Goal: Task Accomplishment & Management: Use online tool/utility

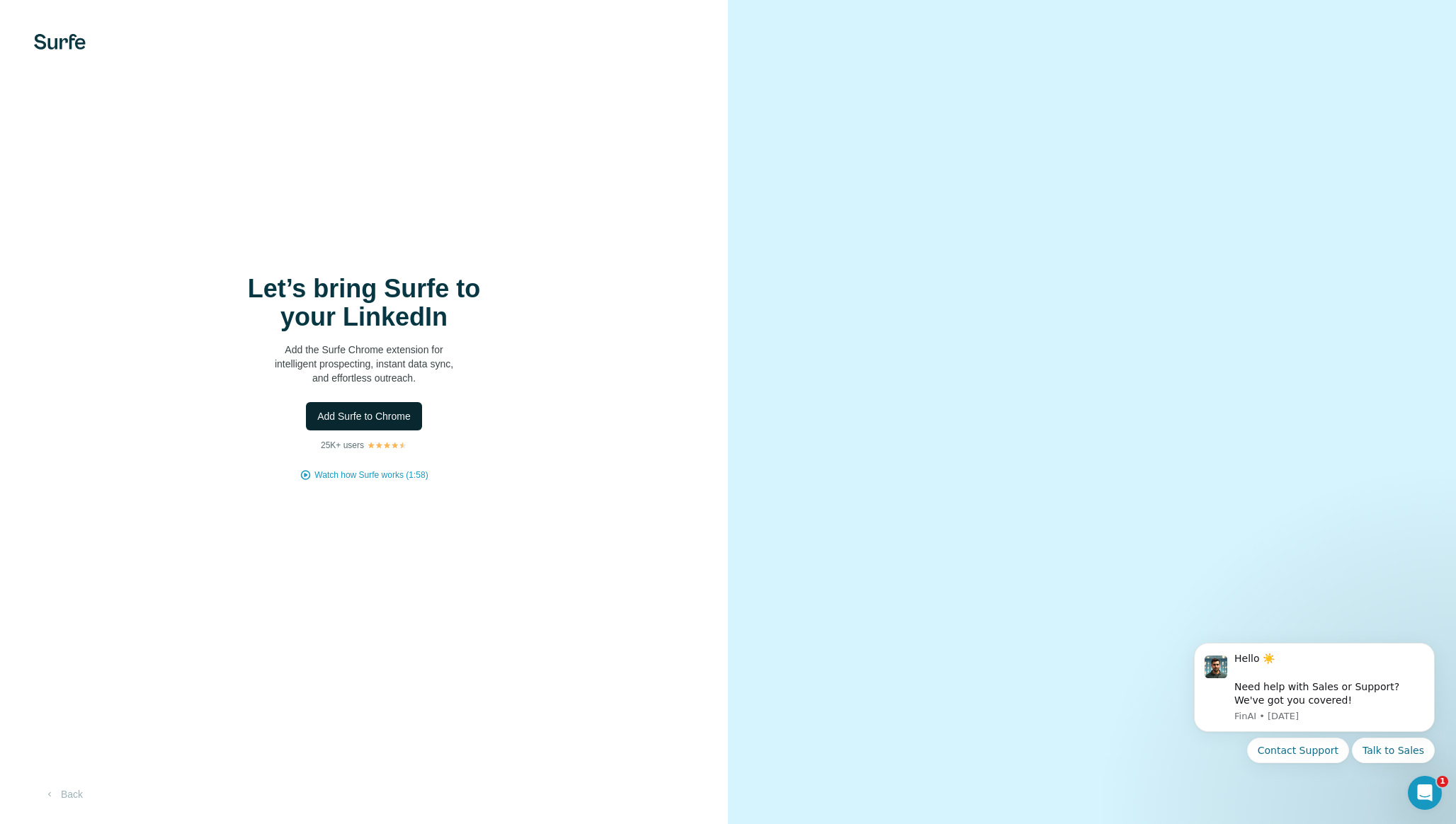
click at [405, 412] on span "Add Surfe to Chrome" at bounding box center [364, 416] width 93 height 14
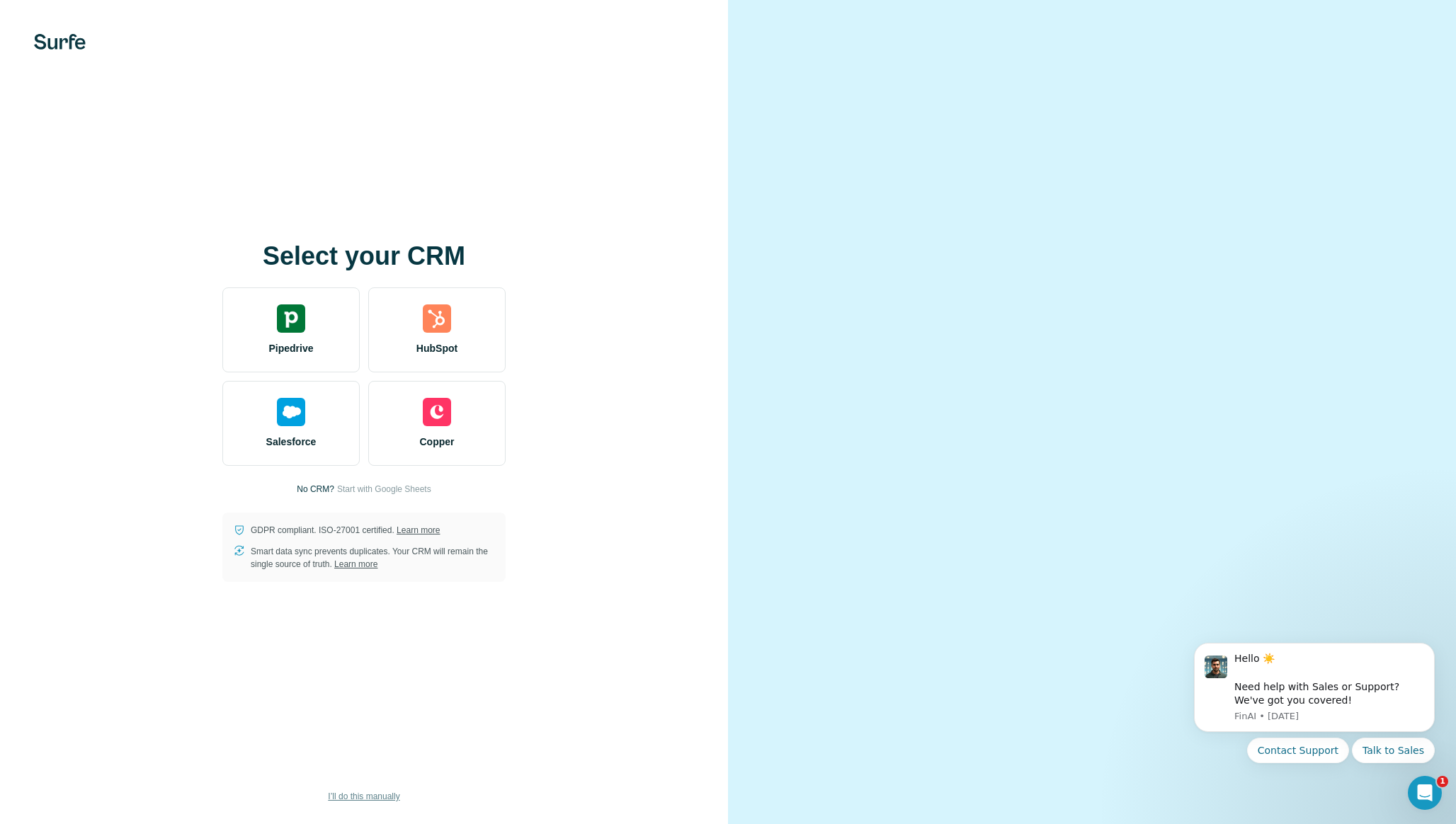
click at [367, 800] on span "I’ll do this manually" at bounding box center [363, 796] width 72 height 13
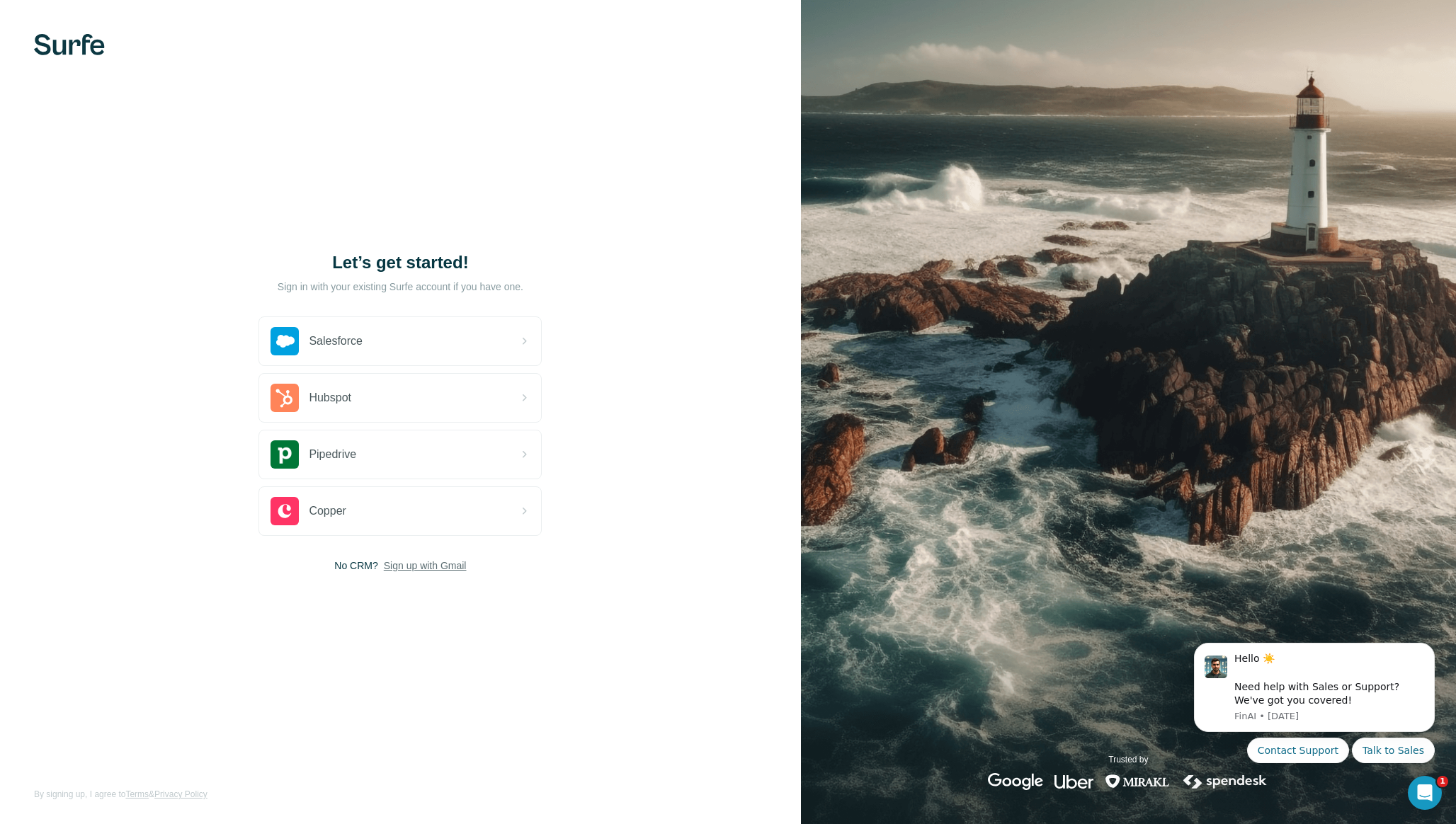
click at [449, 570] on span "Sign up with Gmail" at bounding box center [425, 565] width 83 height 14
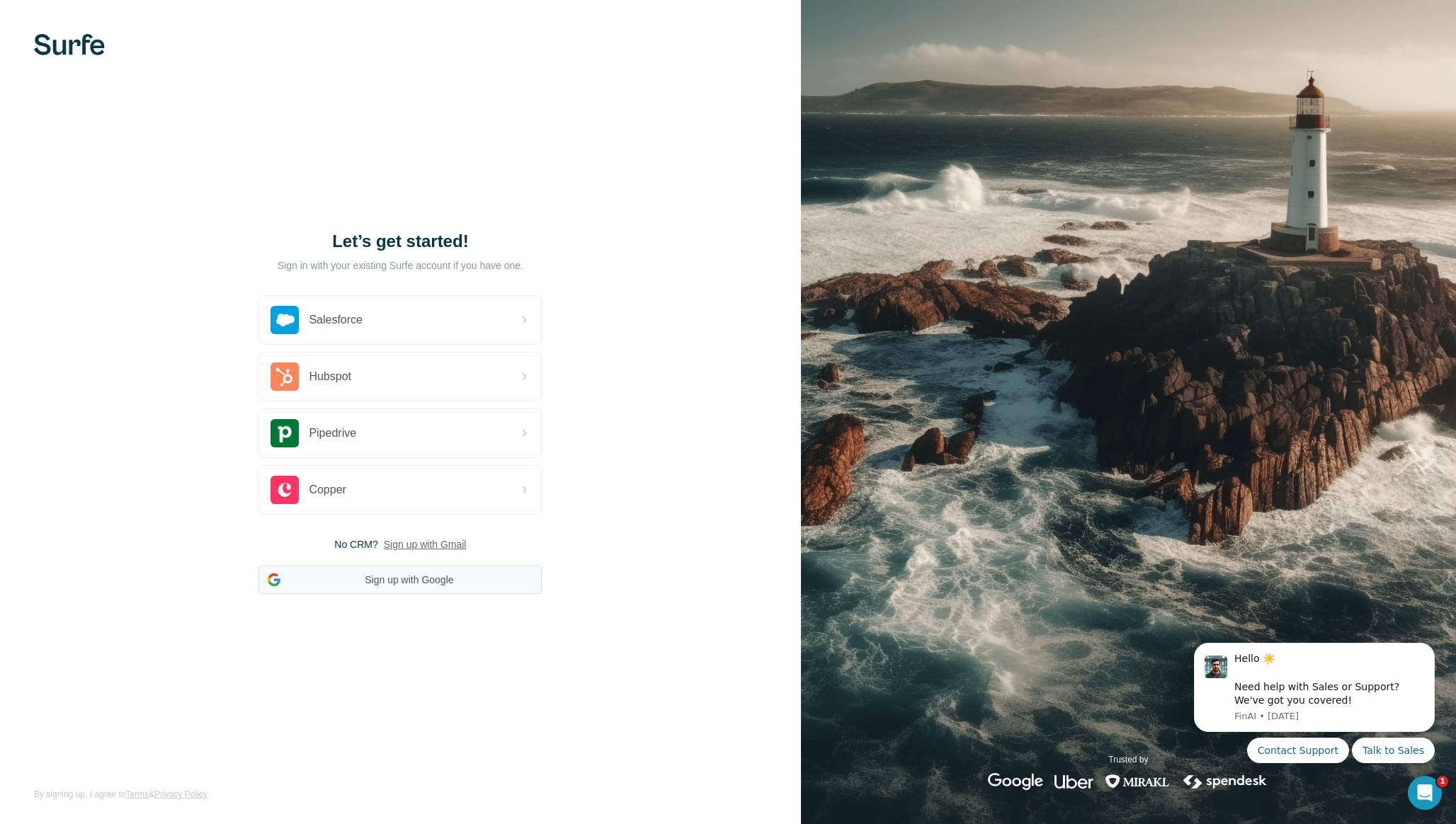
click at [438, 585] on button "Sign up with Google" at bounding box center [400, 579] width 283 height 28
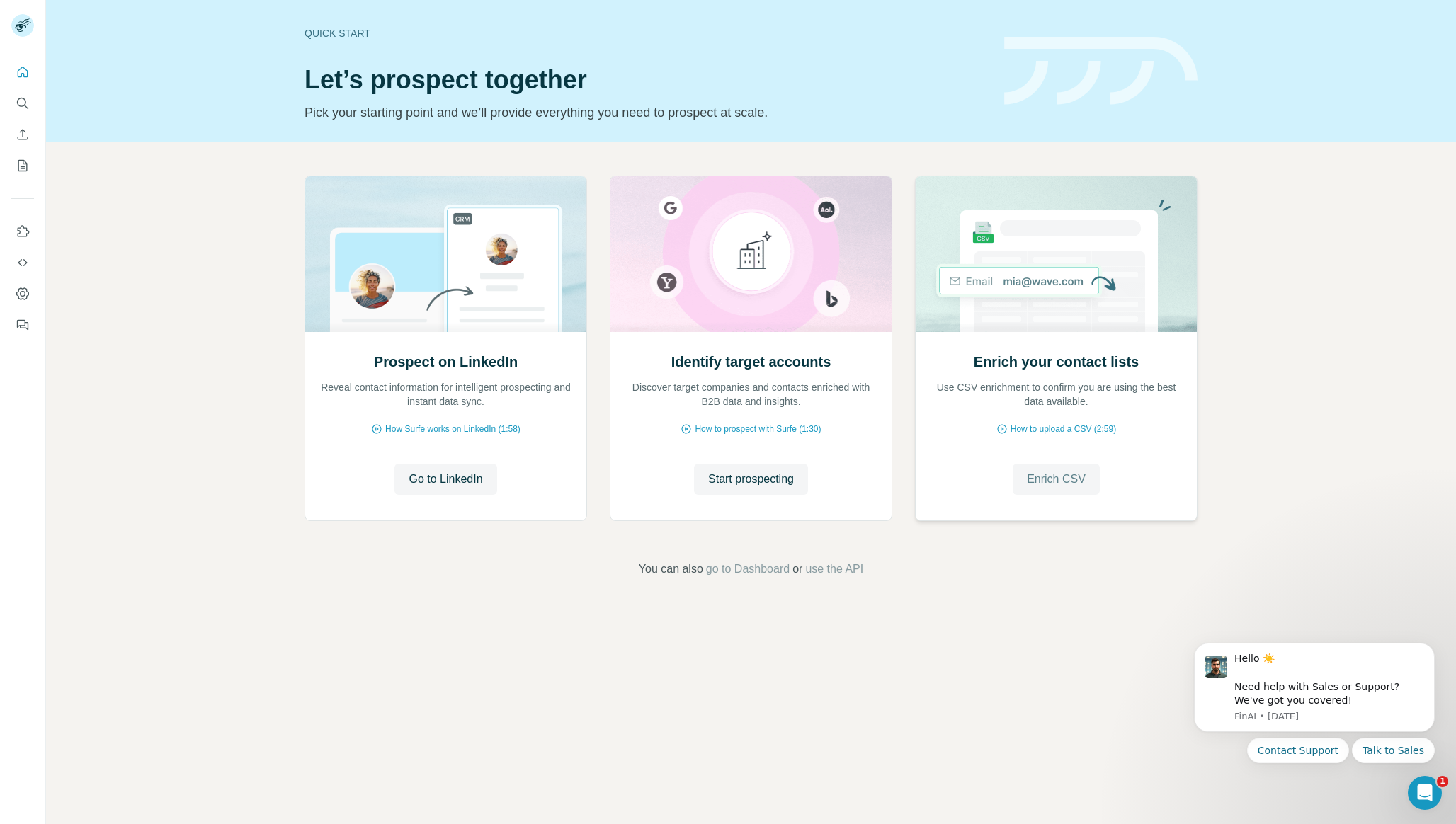
click at [1071, 472] on span "Enrich CSV" at bounding box center [1056, 479] width 59 height 17
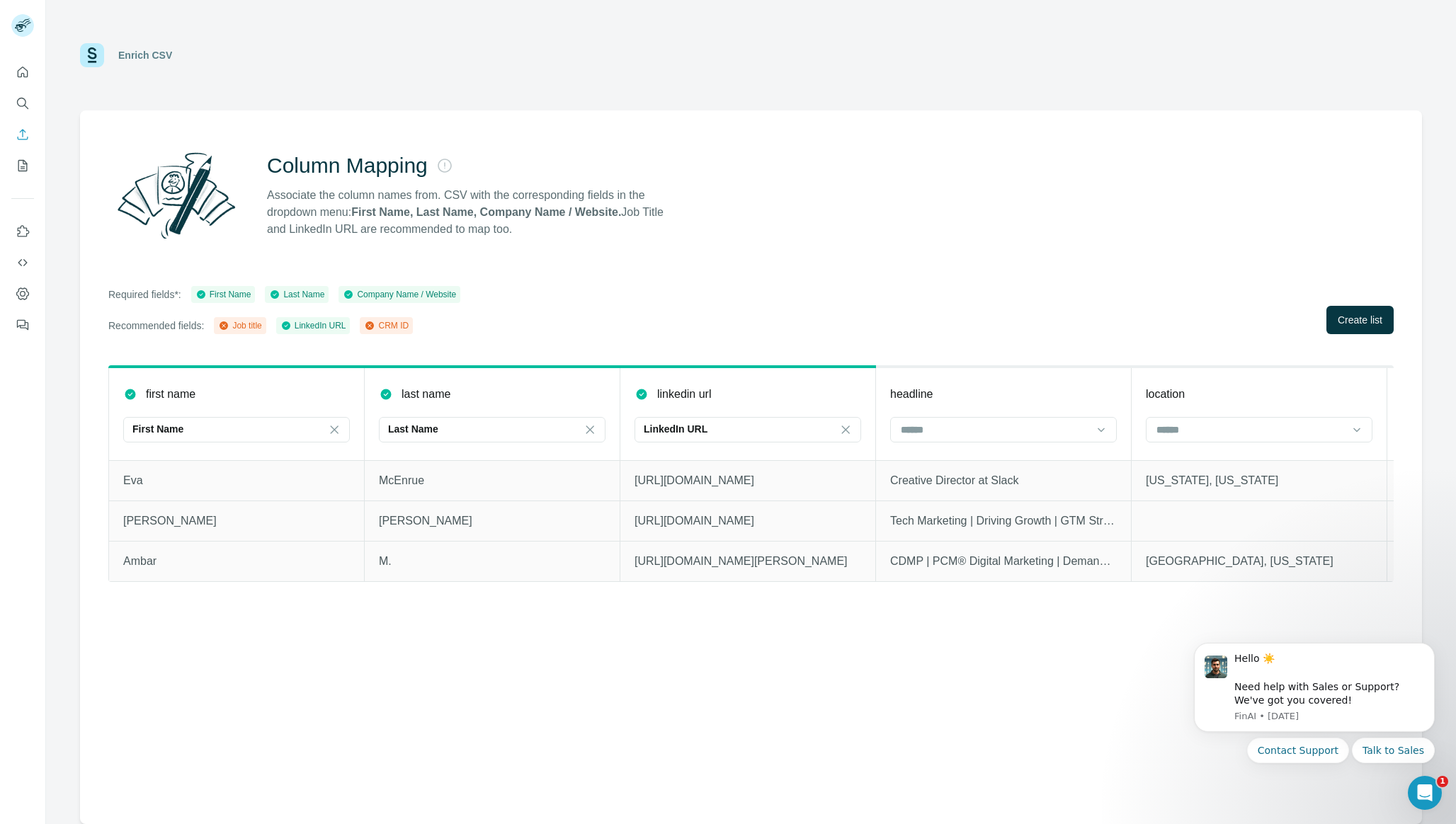
click at [717, 672] on div "Column Mapping Associate the column names from. CSV with the corresponding fiel…" at bounding box center [750, 467] width 1341 height 713
click at [1360, 325] on span "Create list" at bounding box center [1360, 319] width 45 height 14
click at [1434, 647] on button "Dismiss notification" at bounding box center [1429, 646] width 18 height 18
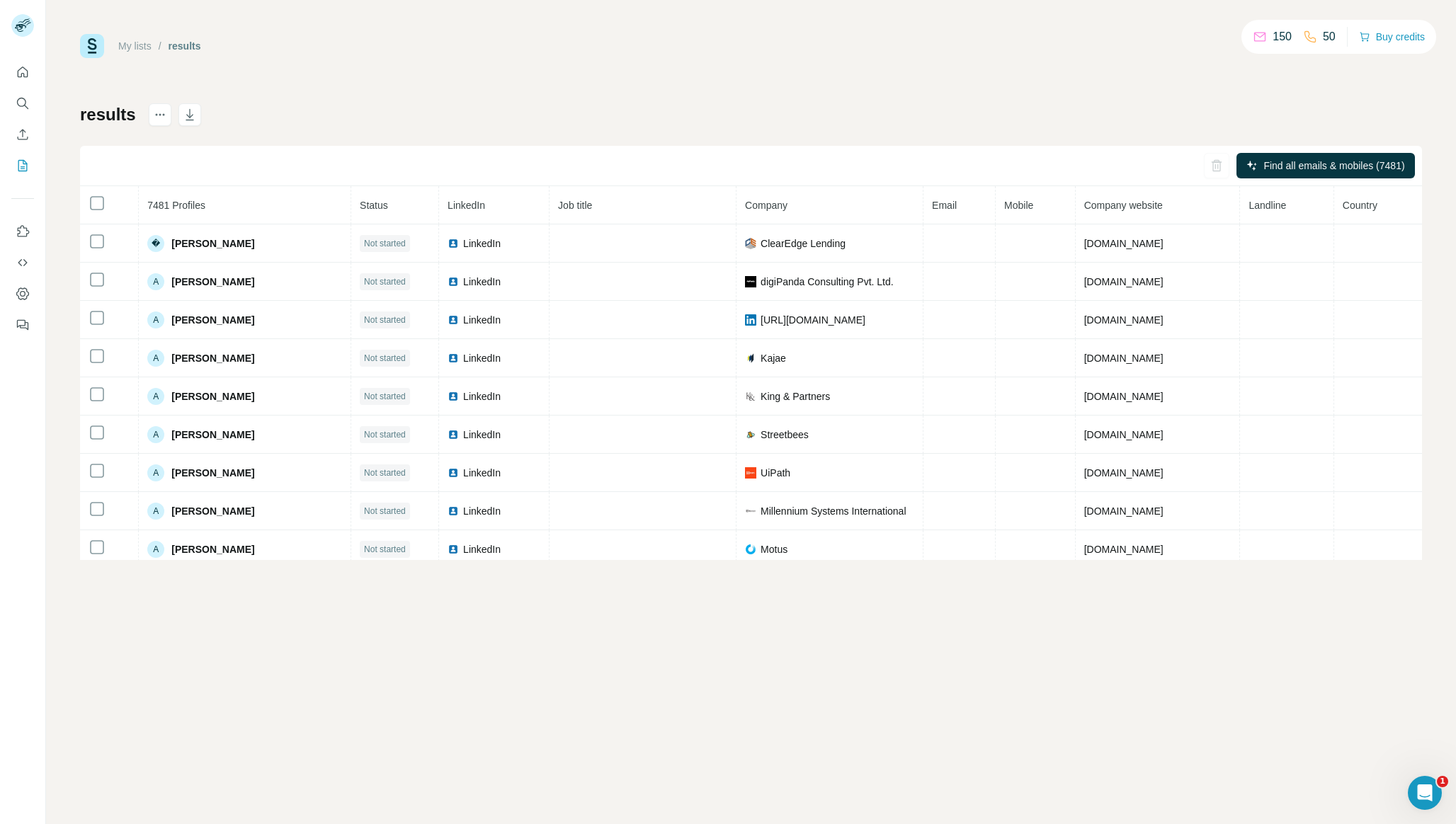
click at [1062, 728] on div "My lists / results 150 50 Buy credits results Find all emails & mobiles (7481) …" at bounding box center [750, 412] width 1409 height 824
click at [1416, 789] on icon "Open Intercom Messenger" at bounding box center [1422, 790] width 23 height 23
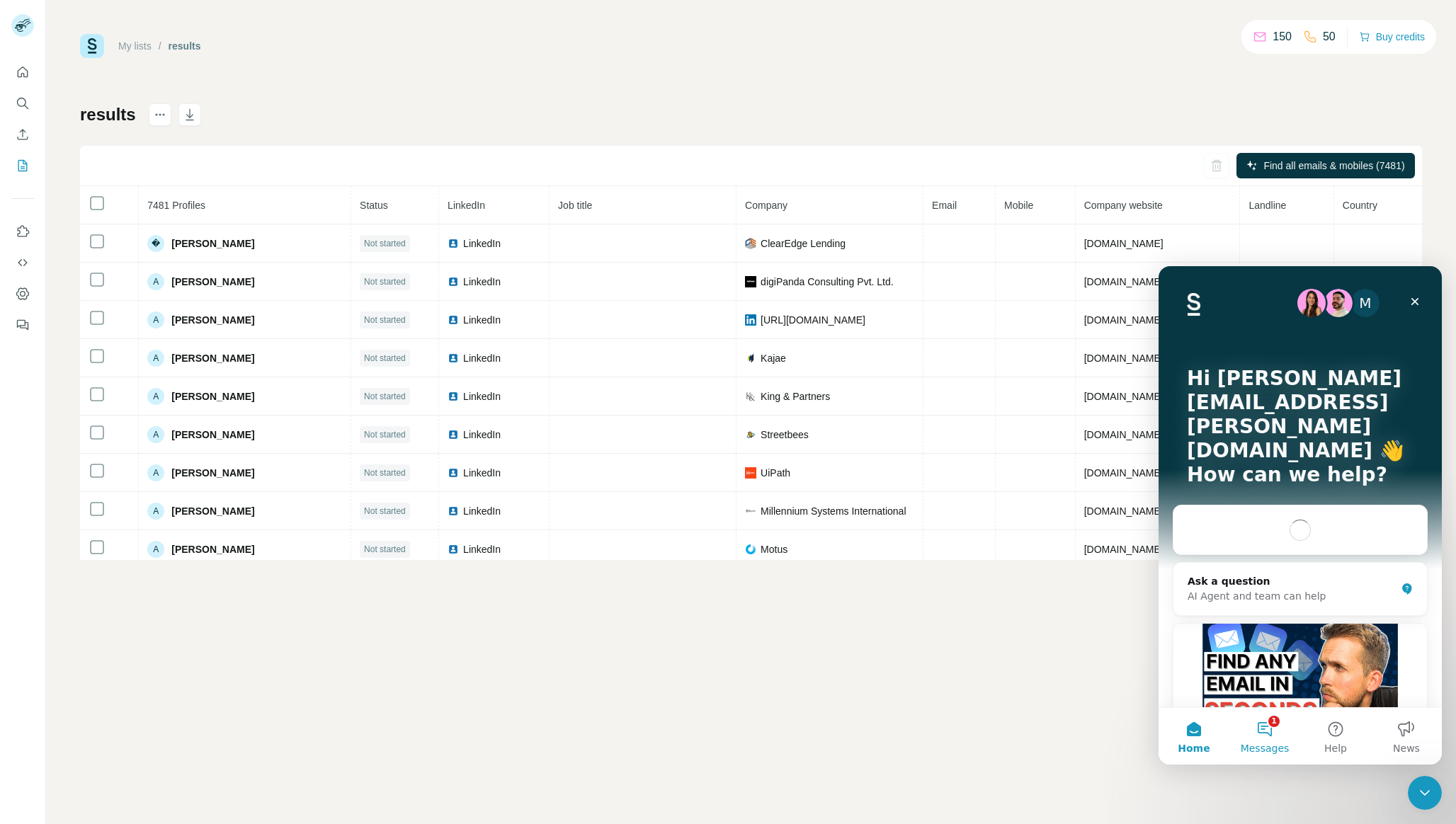
click at [1251, 735] on button "1 Messages" at bounding box center [1265, 736] width 71 height 57
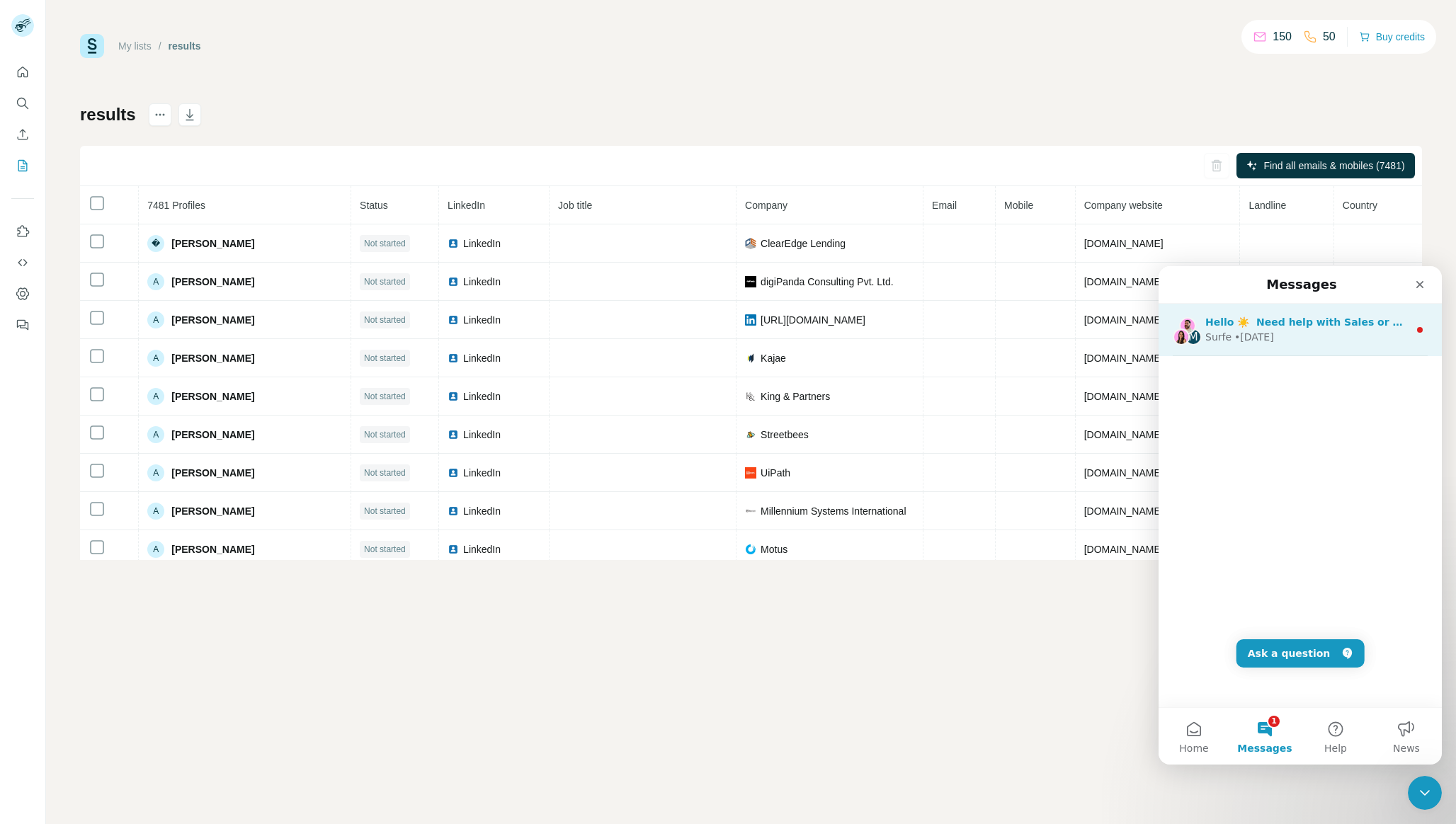
click at [1305, 331] on div "Surfe • 4d ago" at bounding box center [1307, 337] width 203 height 15
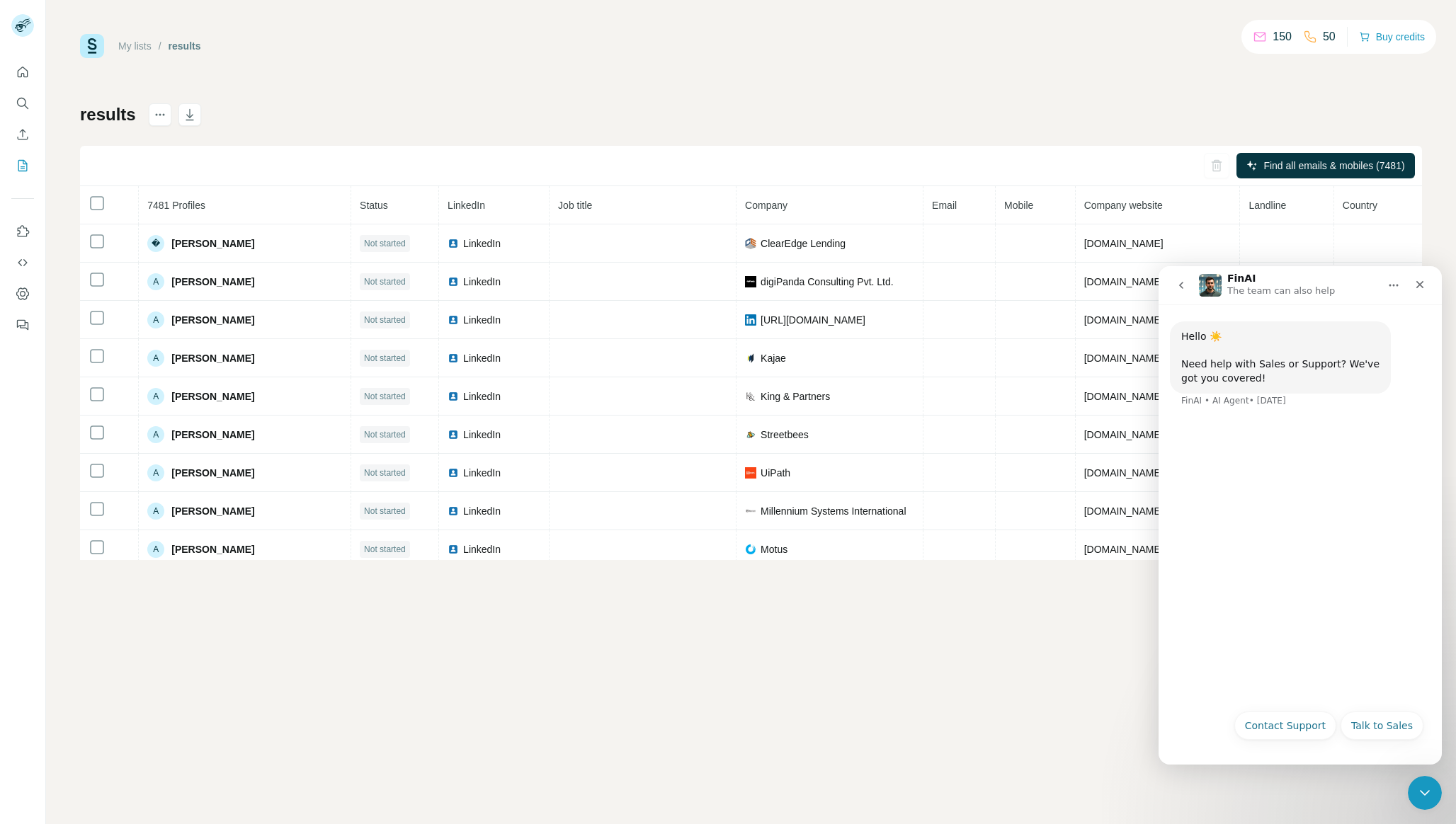
click at [996, 635] on div "My lists / results 150 50 Buy credits results Find all emails & mobiles (7481) …" at bounding box center [750, 412] width 1409 height 824
click at [1419, 292] on div "Close" at bounding box center [1420, 285] width 26 height 26
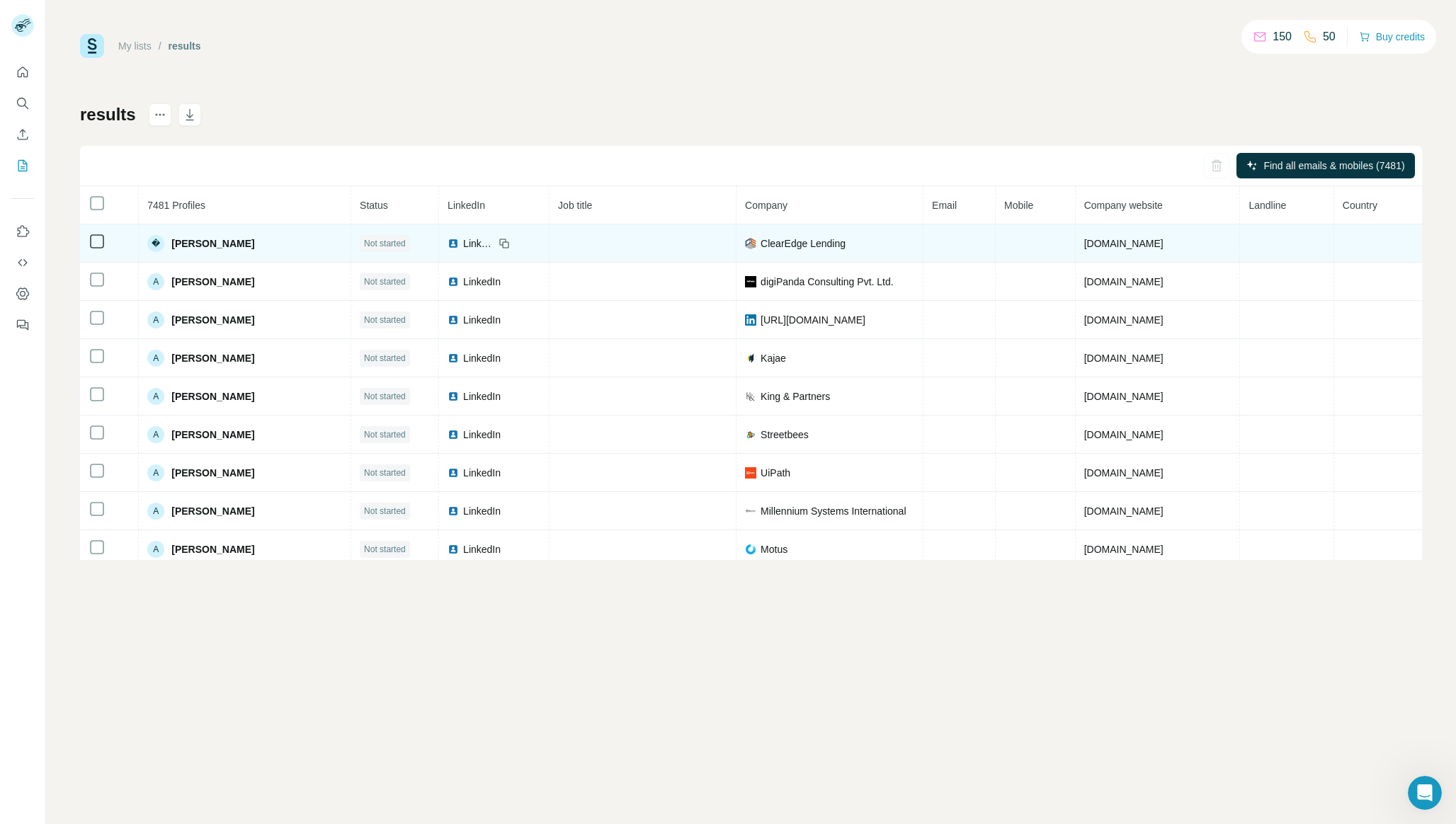
click at [236, 249] on span "𝗠𝗶𝗰𝗵𝗮𝗲𝗹 𝗚𝘂𝗲𝗿𝗿𝗶𝗲𝗼" at bounding box center [213, 243] width 83 height 14
click at [360, 235] on div "Not started" at bounding box center [384, 244] width 50 height 17
click at [364, 242] on span "Not started" at bounding box center [384, 243] width 41 height 13
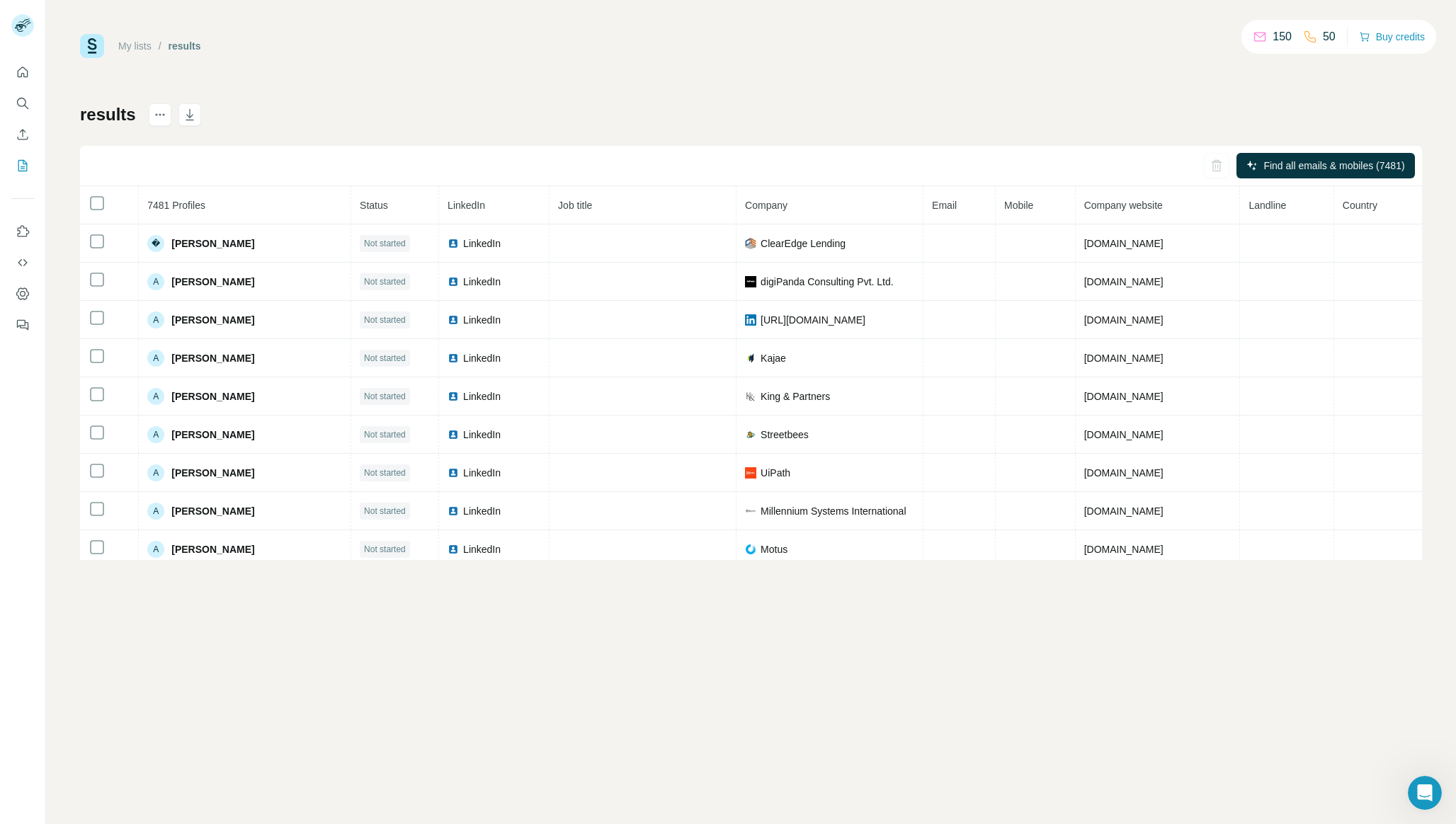
click at [364, 173] on div "Find all emails & mobiles (7481)" at bounding box center [750, 165] width 1341 height 40
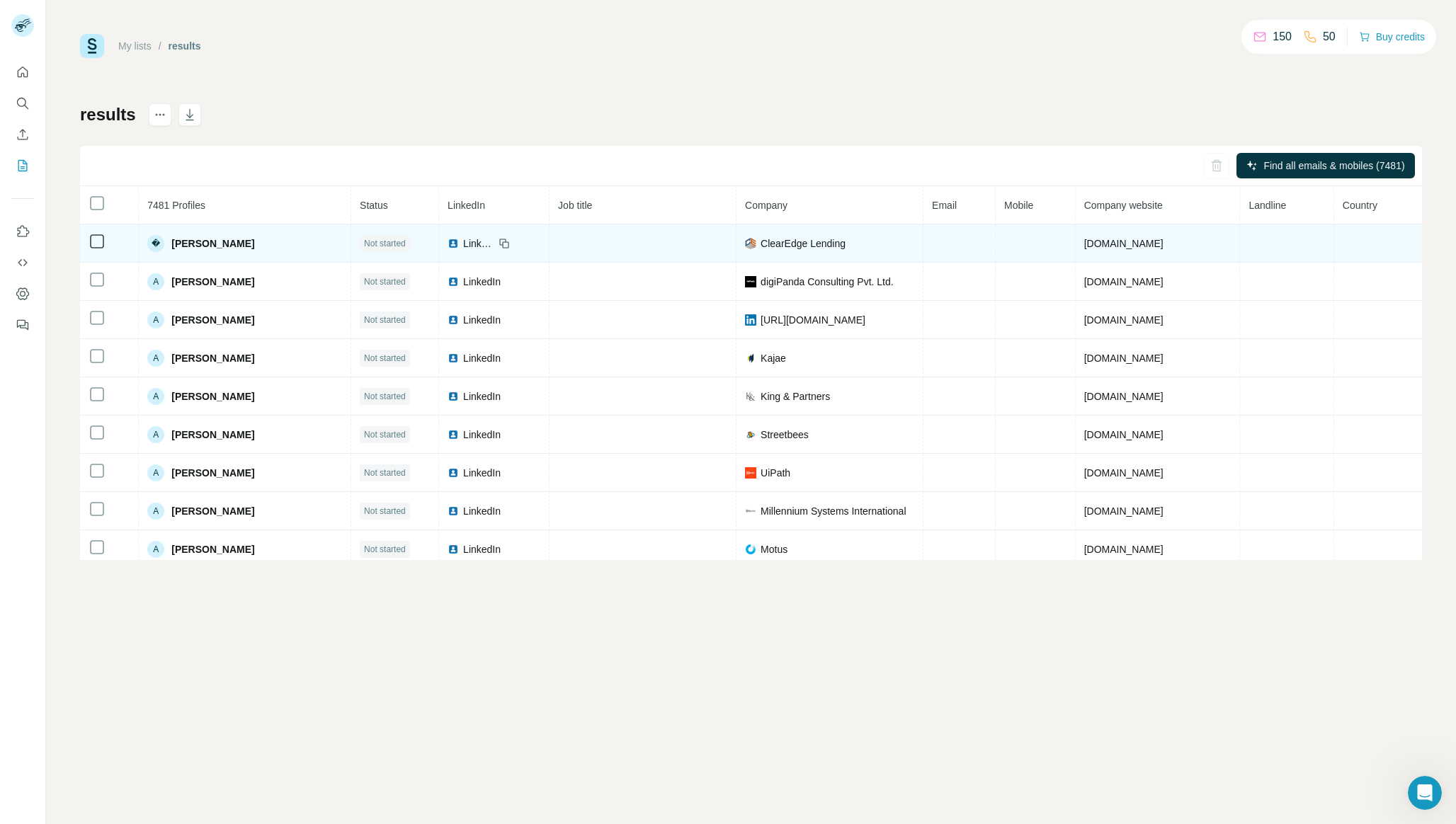
click at [364, 224] on td "Not started" at bounding box center [395, 243] width 88 height 38
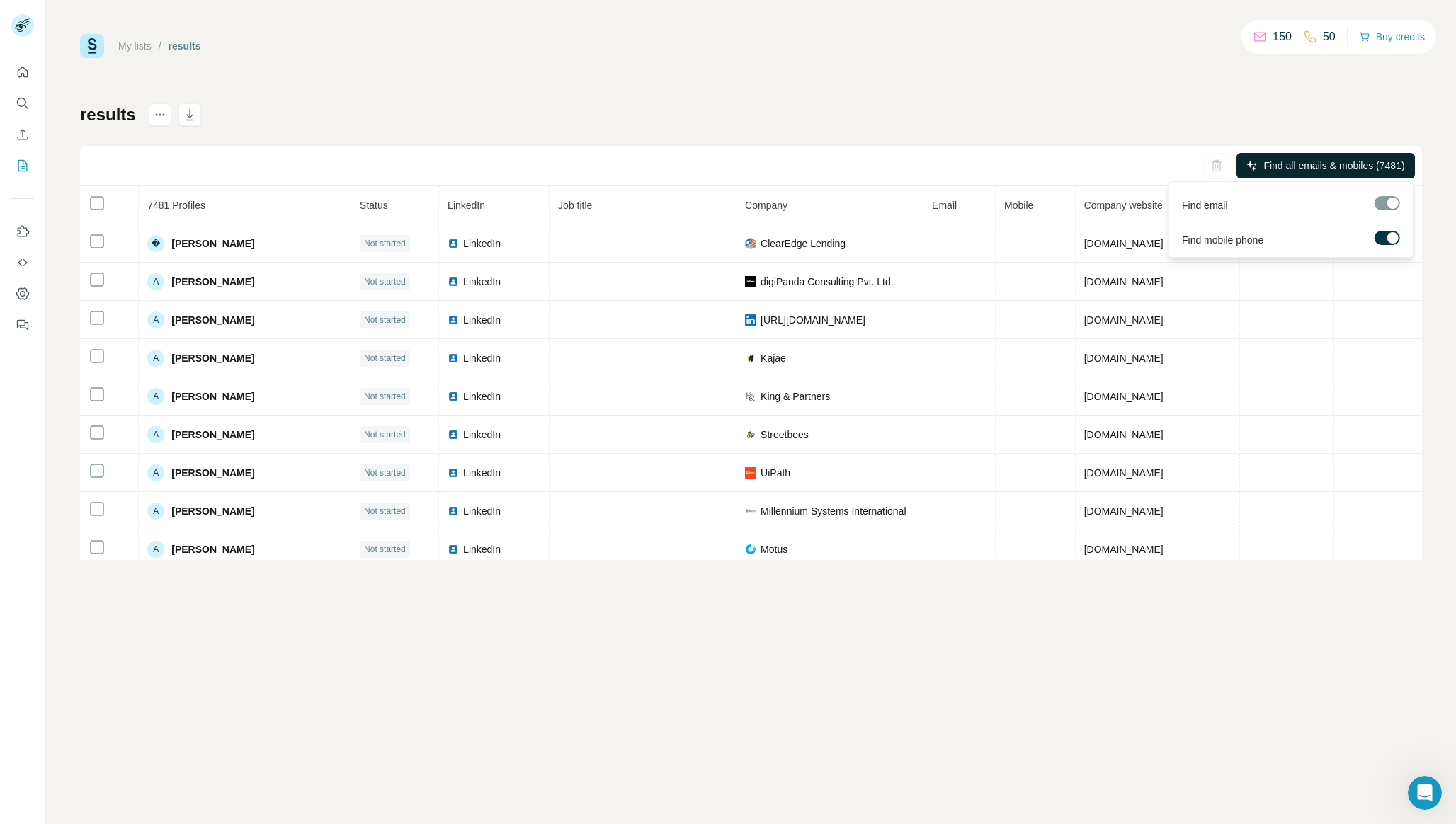
click at [1254, 169] on button "Find all emails & mobiles (7481)" at bounding box center [1325, 166] width 178 height 26
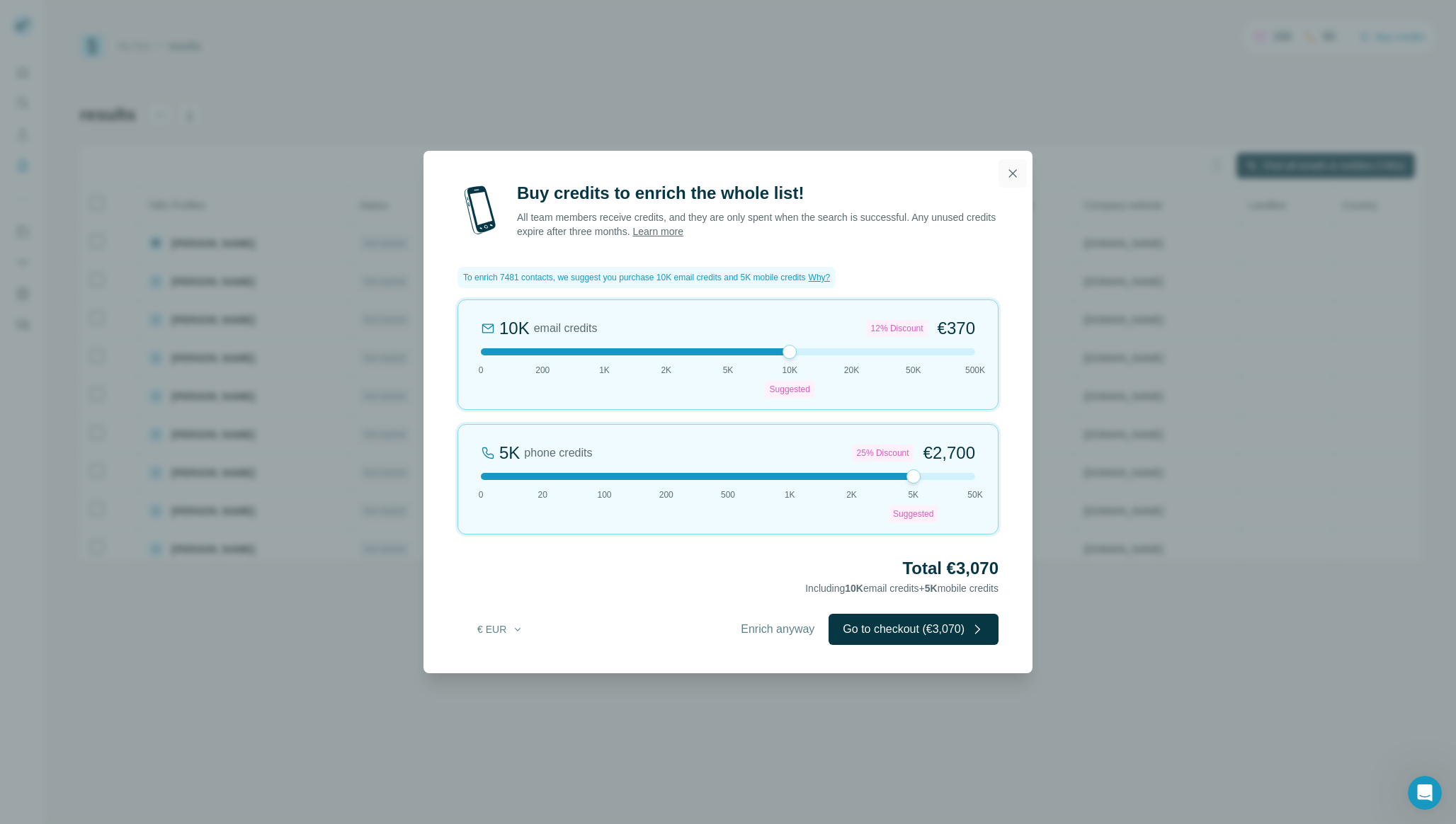
click at [1021, 170] on button "button" at bounding box center [1012, 173] width 28 height 28
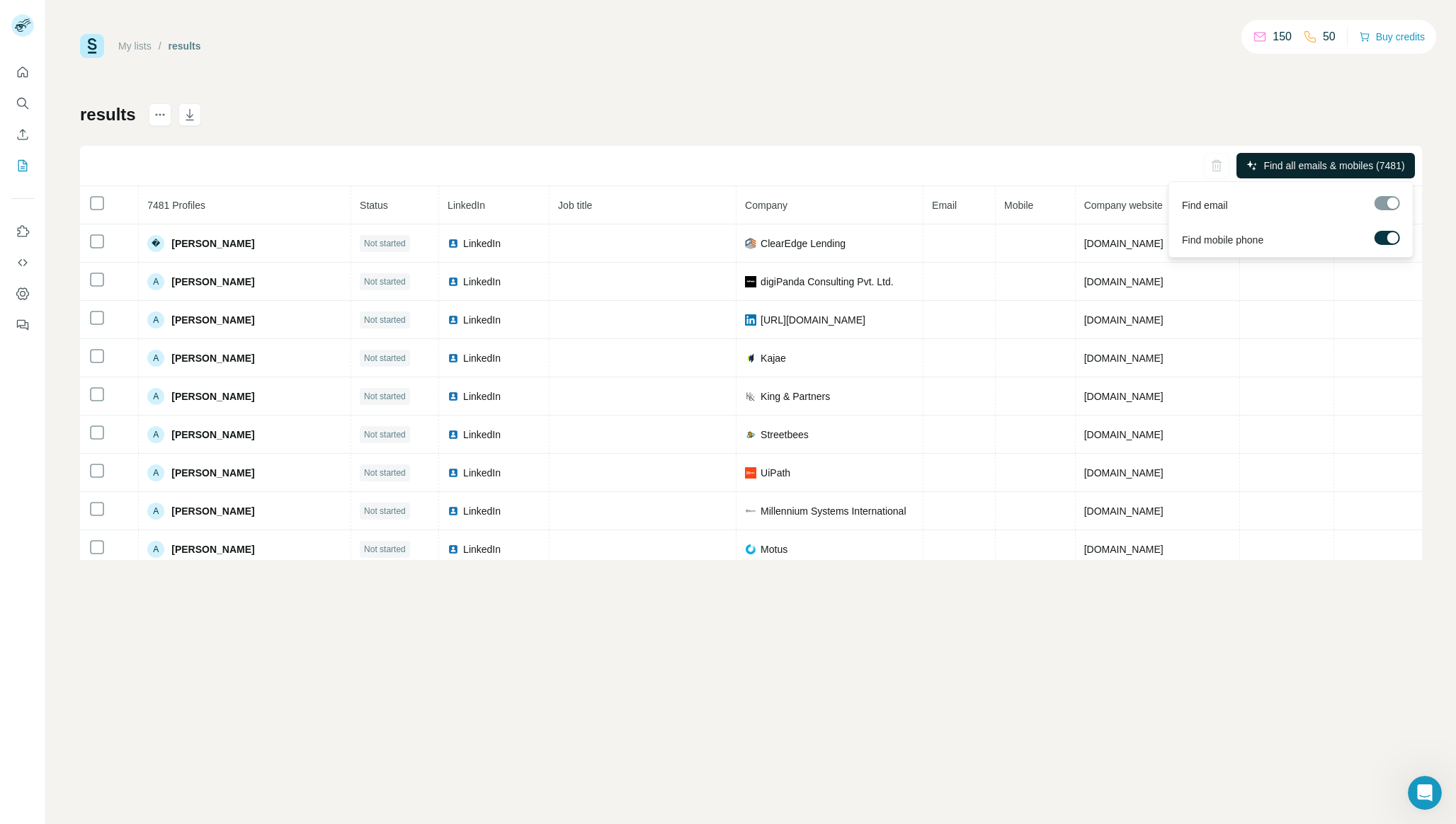
click at [1313, 169] on span "Find all emails & mobiles (7481)" at bounding box center [1334, 165] width 141 height 14
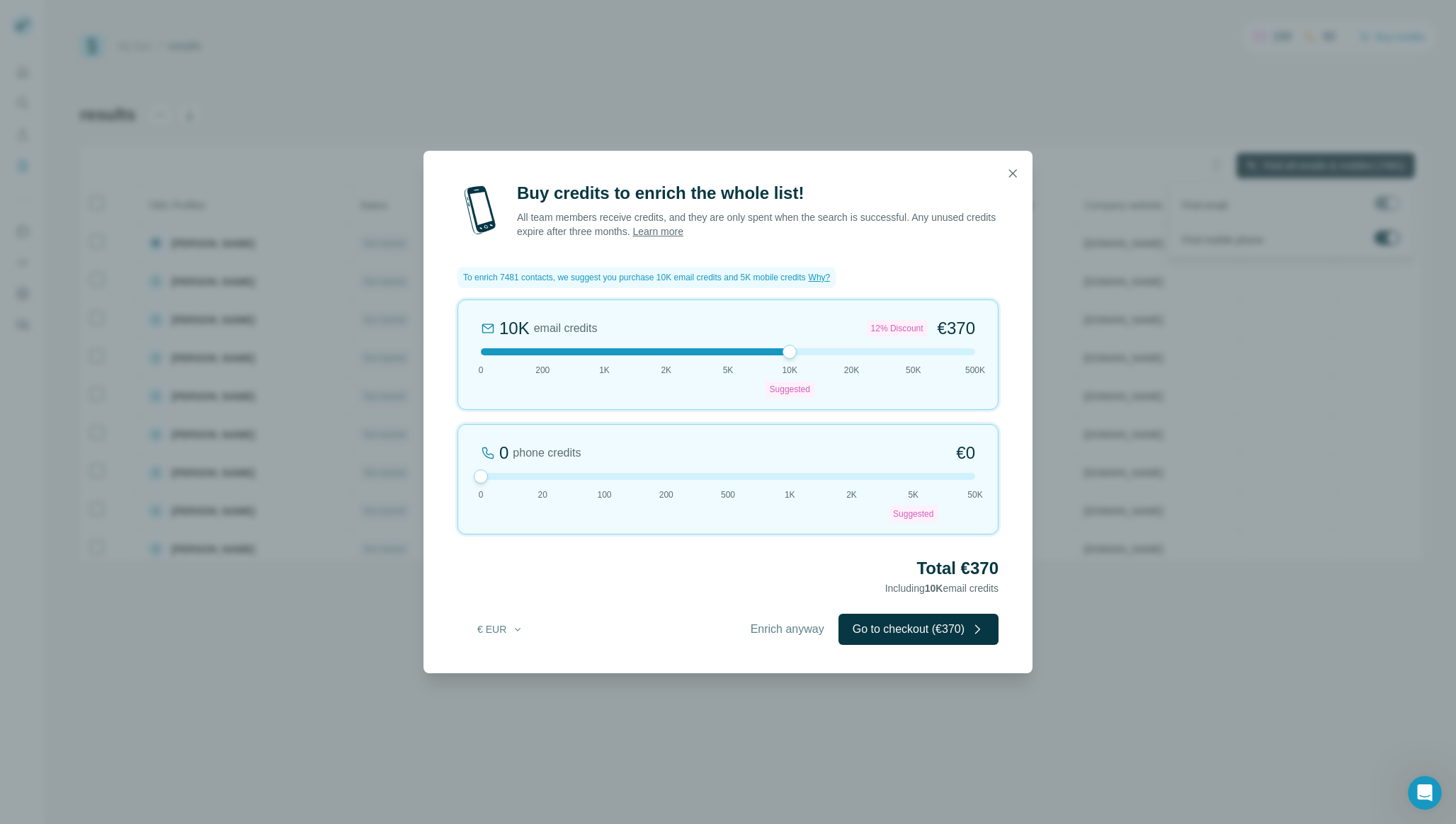
drag, startPoint x: 860, startPoint y: 474, endPoint x: 408, endPoint y: 510, distance: 453.4
click at [409, 510] on div "Buy credits to enrich the whole list! All team members receive credits, and the…" at bounding box center [728, 412] width 1456 height 824
drag, startPoint x: 798, startPoint y: 355, endPoint x: 315, endPoint y: 382, distance: 483.8
click at [315, 382] on div "Buy credits to enrich the whole list! All team members receive credits, and the…" at bounding box center [728, 412] width 1456 height 824
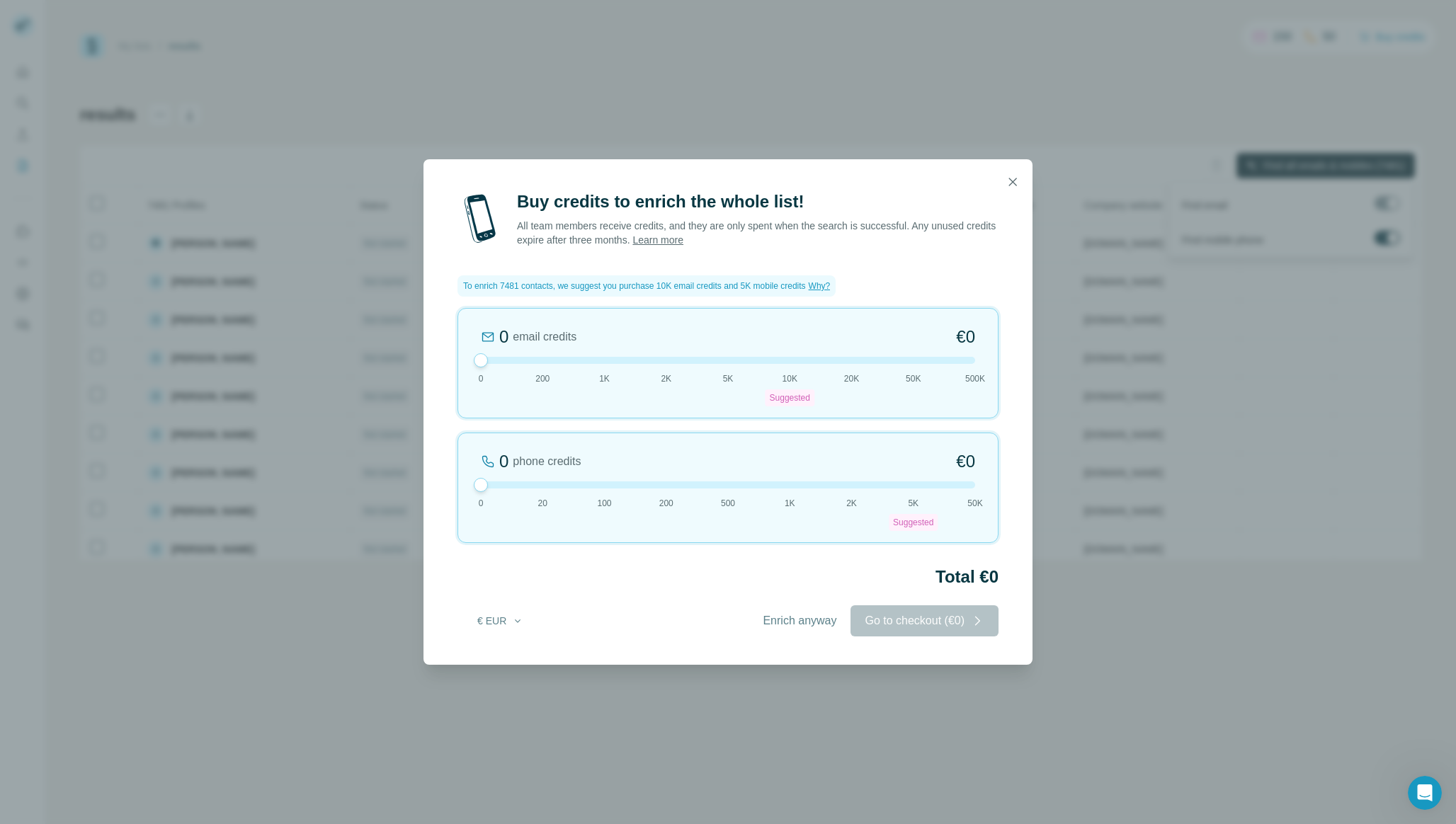
drag, startPoint x: 787, startPoint y: 351, endPoint x: 452, endPoint y: 379, distance: 336.2
click at [452, 379] on div "Buy credits to enrich the whole list! All team members receive credits, and the…" at bounding box center [727, 427] width 609 height 474
click at [1013, 187] on icon "button" at bounding box center [1012, 182] width 14 height 14
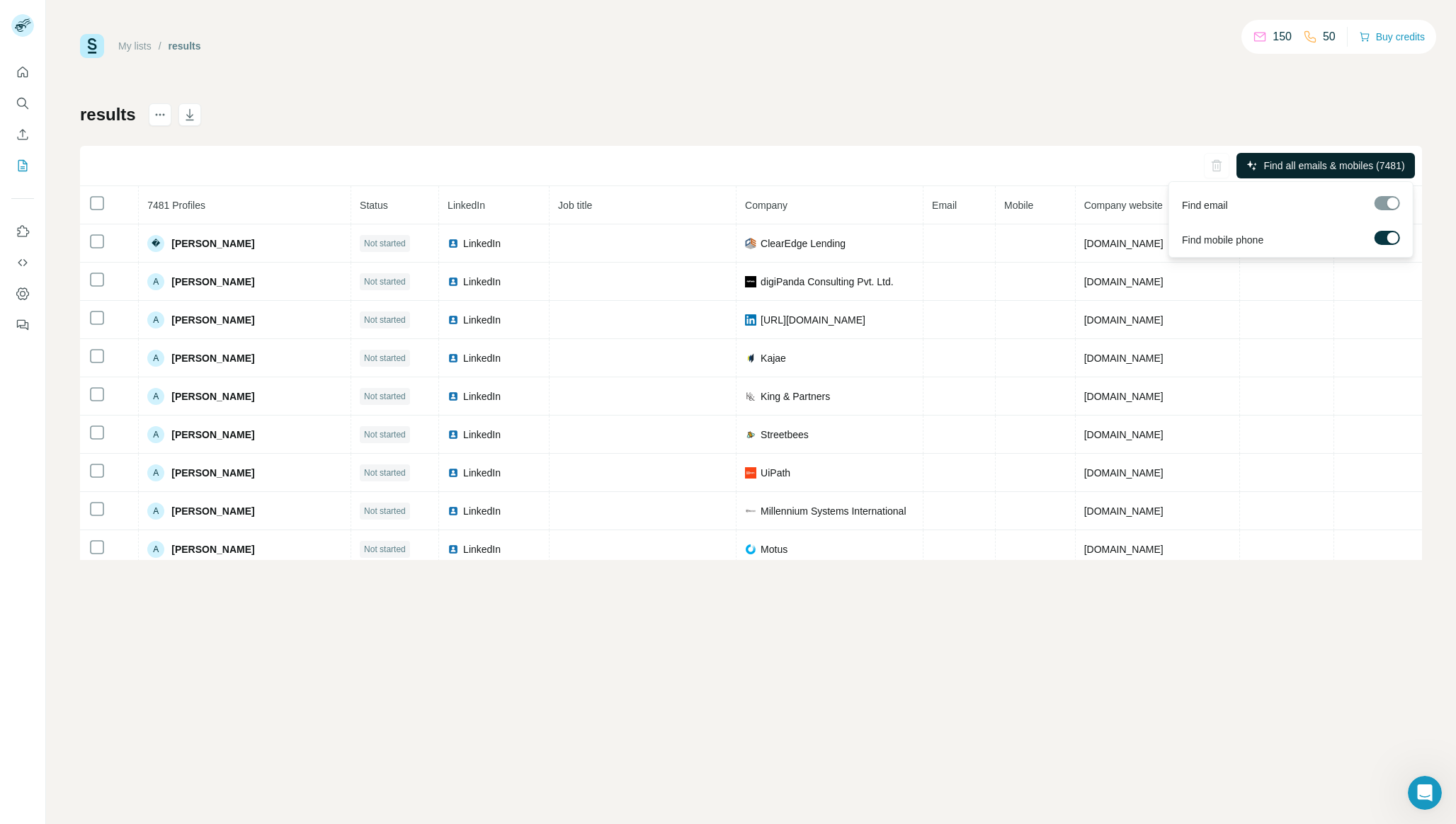
click at [331, 76] on div "My lists / results 150 50 Buy credits results Find all emails & mobiles (7481) …" at bounding box center [750, 296] width 1341 height 526
click at [18, 103] on icon "Search" at bounding box center [22, 102] width 9 height 9
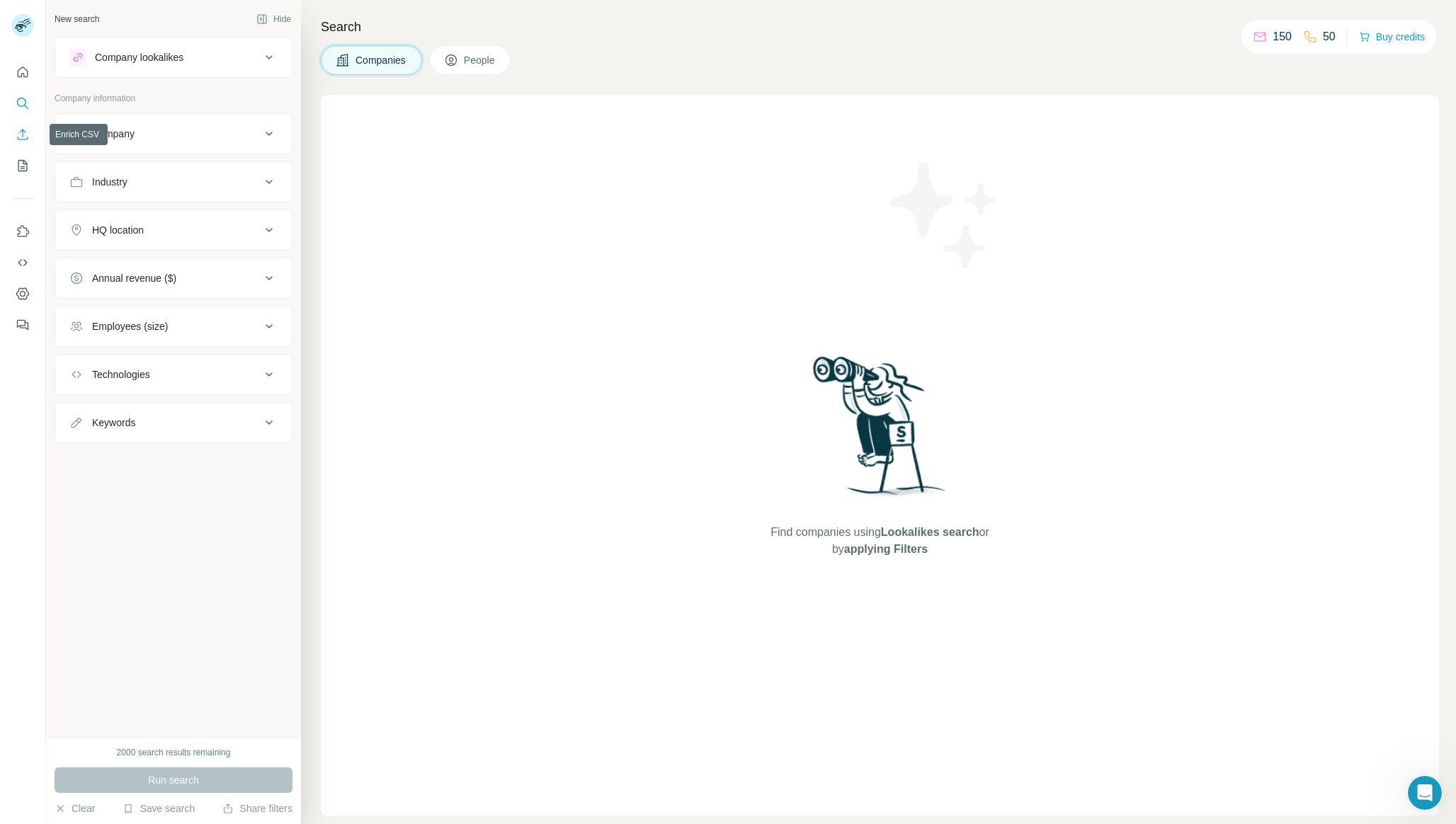
click at [22, 136] on icon "Enrich CSV" at bounding box center [23, 134] width 10 height 10
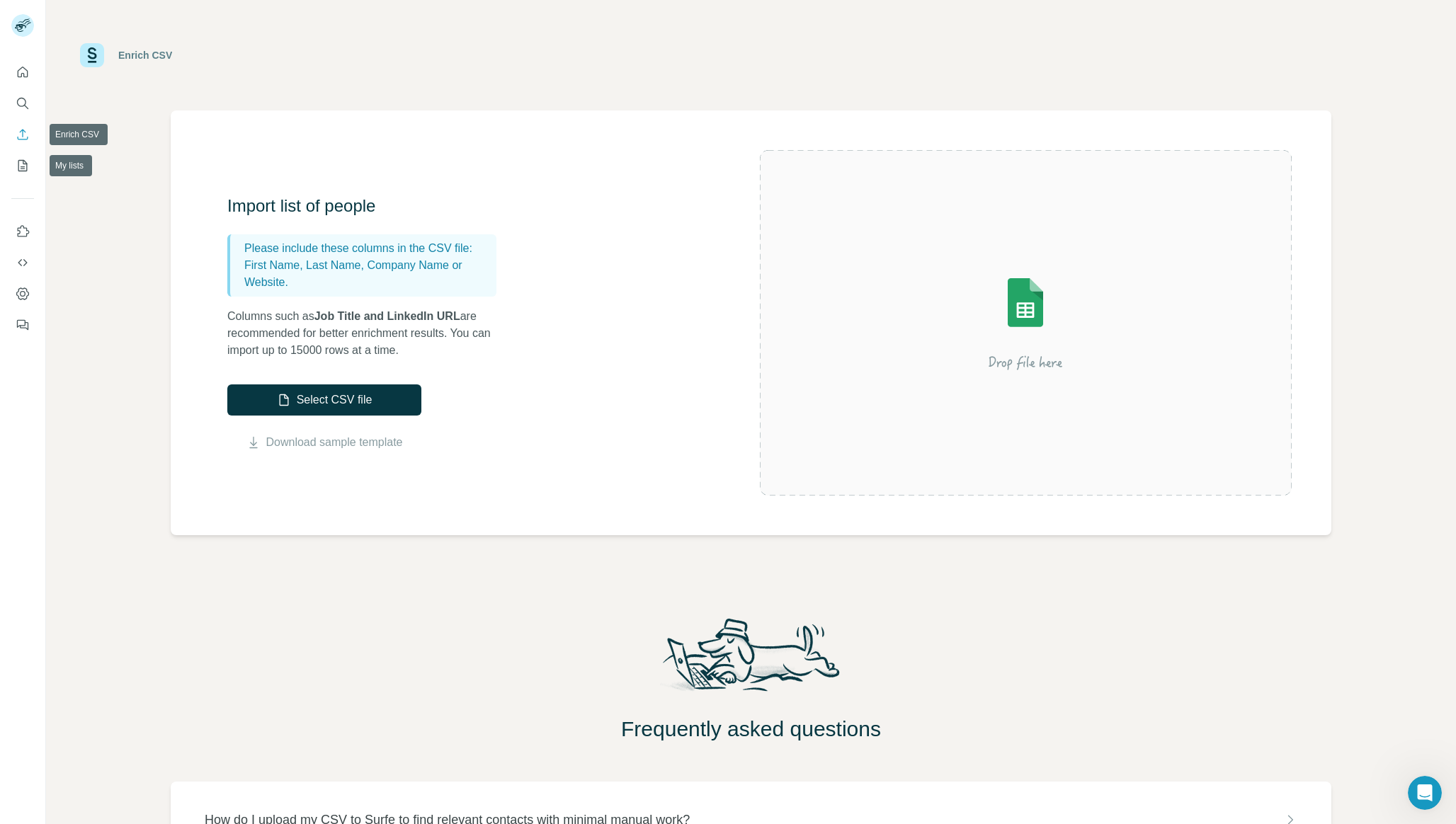
click at [22, 181] on div at bounding box center [22, 194] width 46 height 287
click at [22, 161] on icon "My lists" at bounding box center [24, 164] width 7 height 9
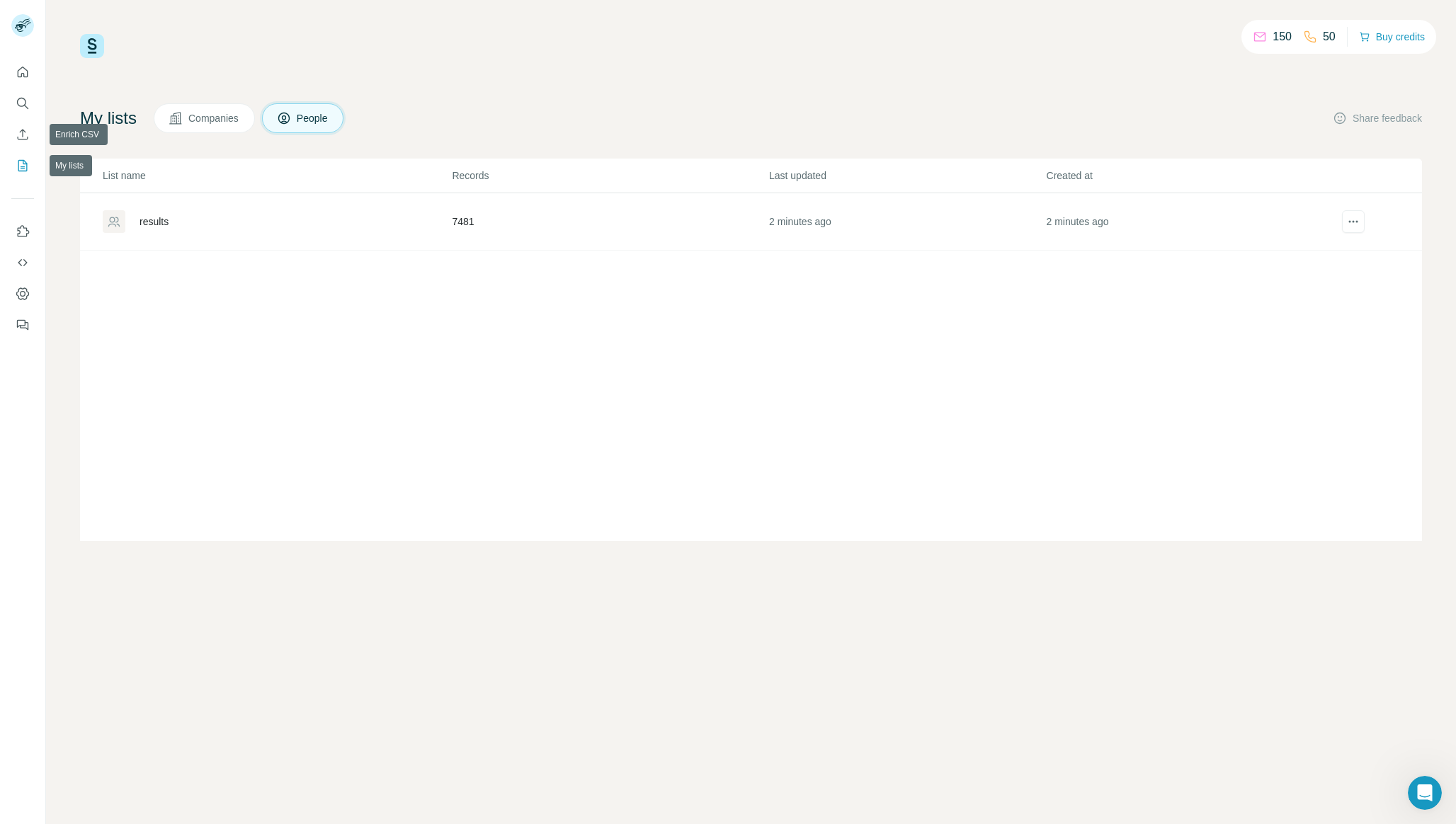
click at [27, 154] on button "My lists" at bounding box center [22, 166] width 22 height 26
click at [27, 139] on icon "Enrich CSV" at bounding box center [23, 134] width 10 height 10
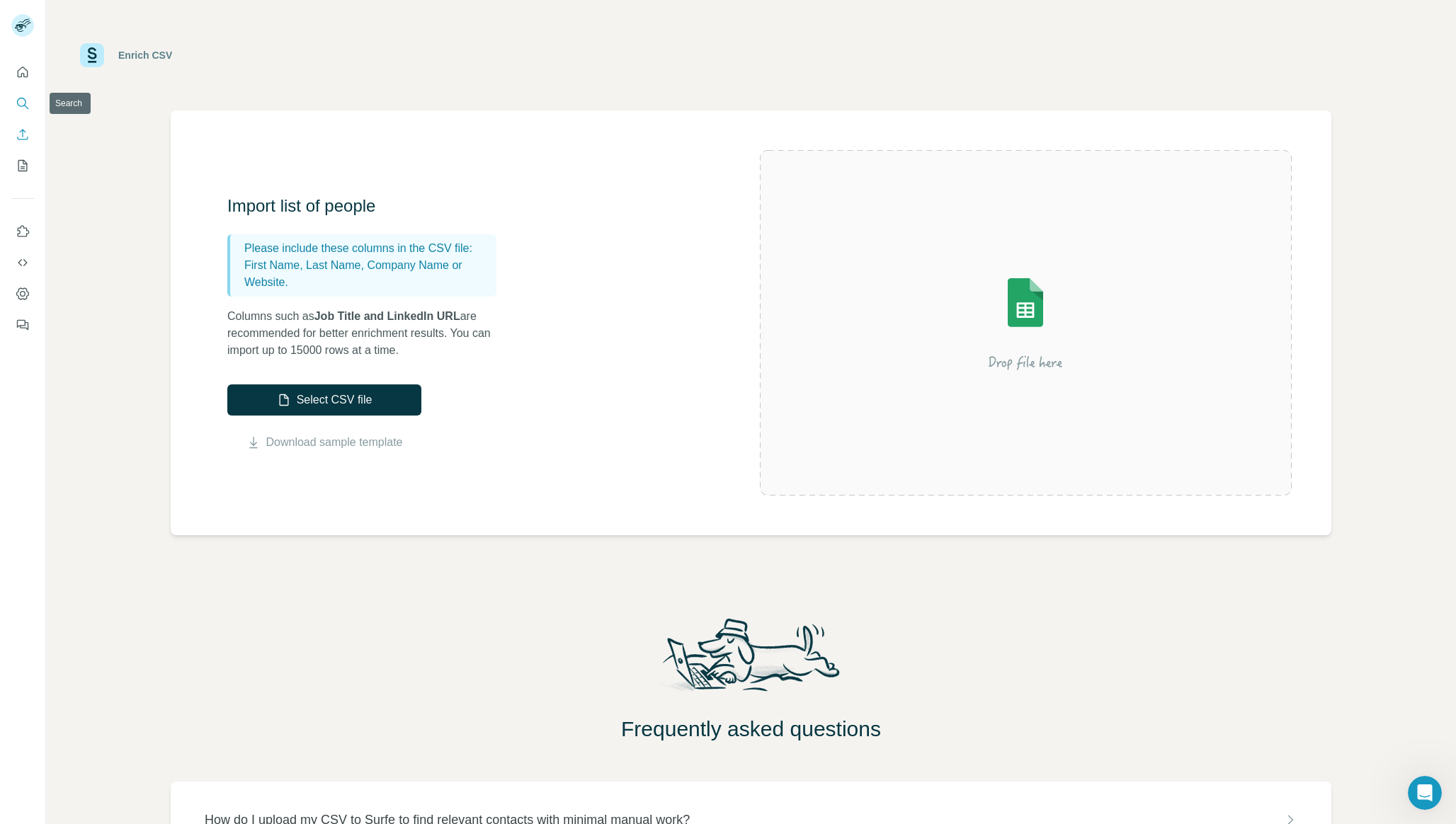
click at [22, 103] on icon "Search" at bounding box center [22, 103] width 14 height 14
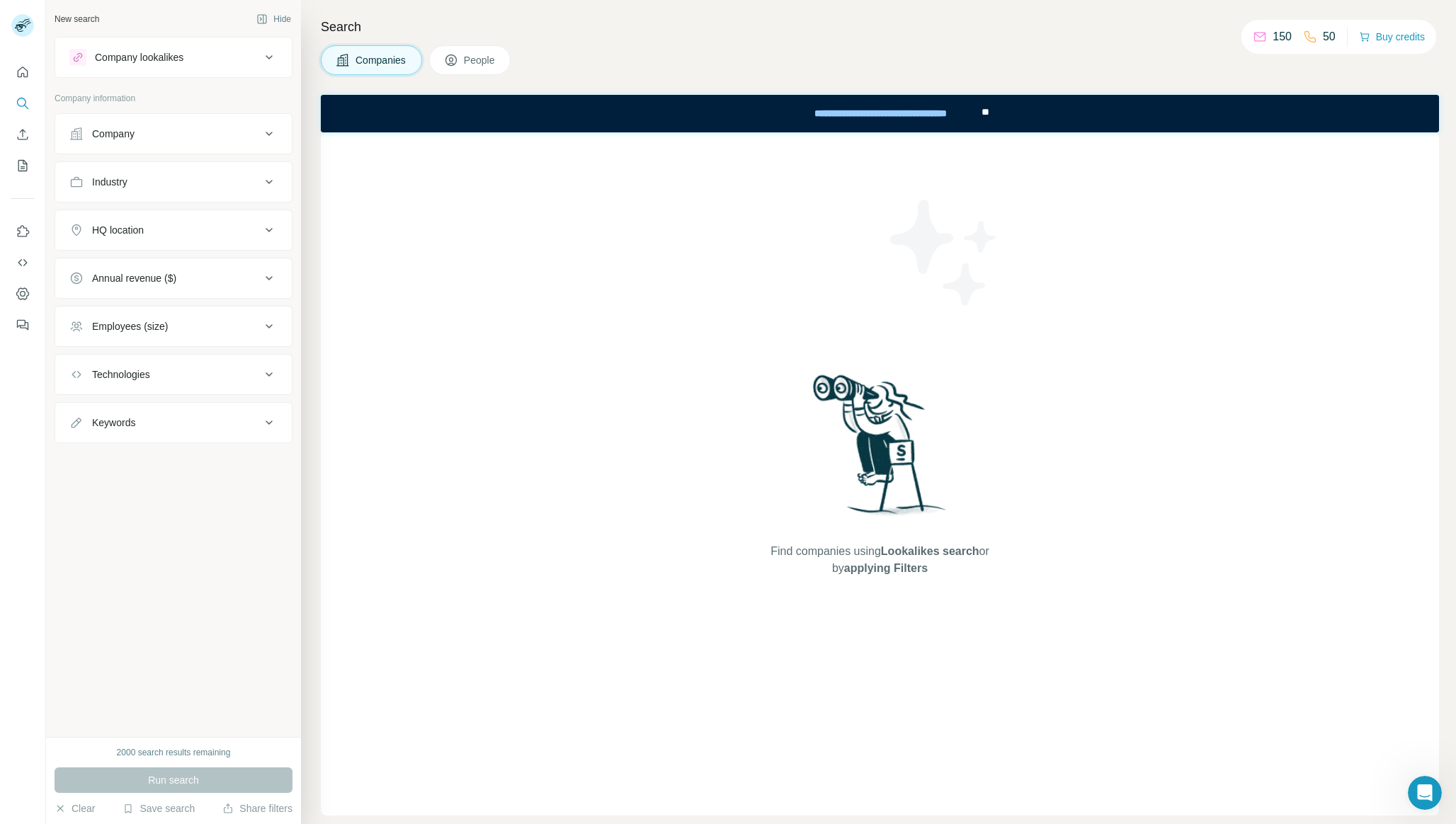
click at [140, 123] on button "Company" at bounding box center [173, 133] width 236 height 34
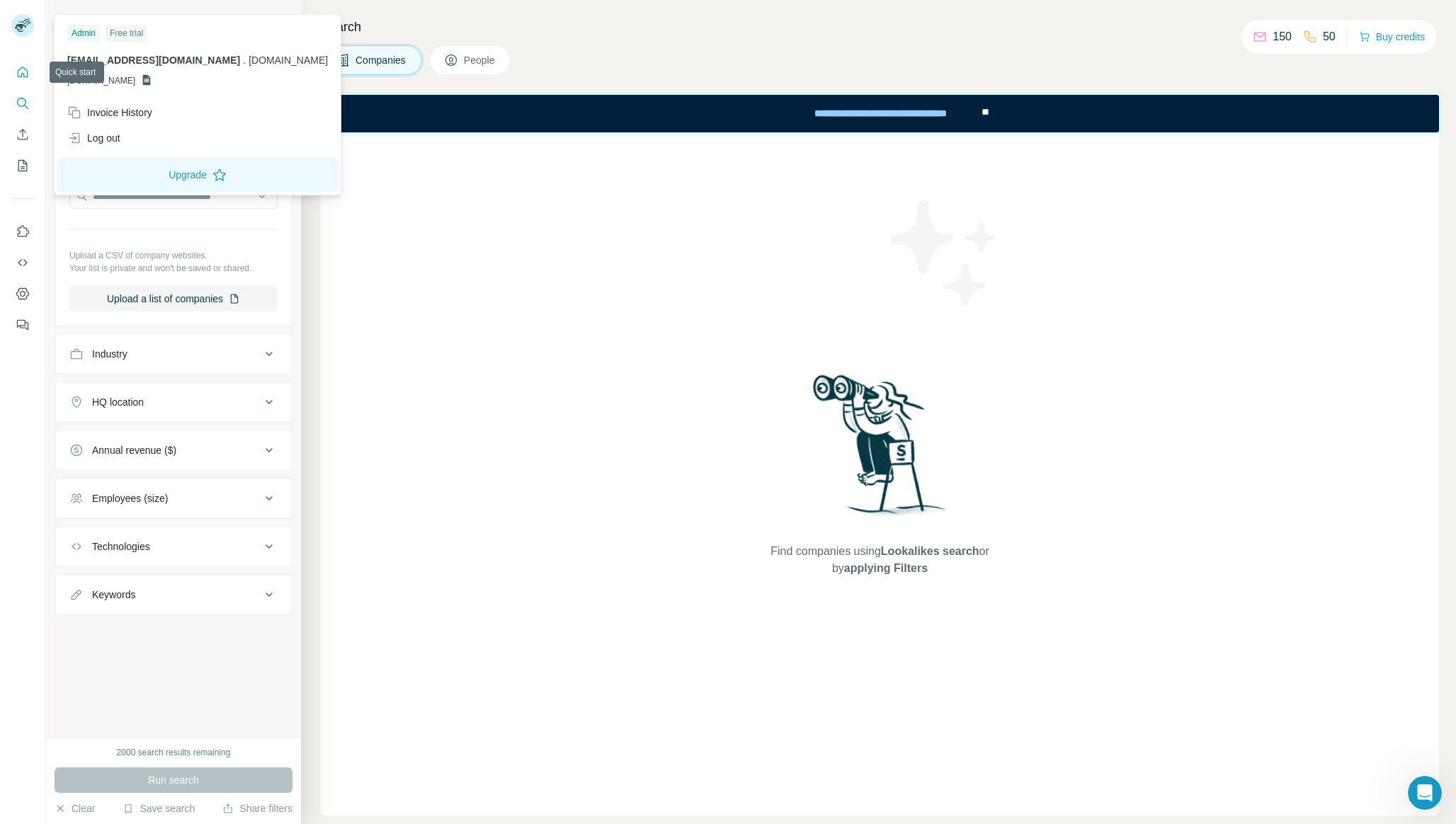
click at [34, 76] on button "Quick start" at bounding box center [22, 72] width 22 height 26
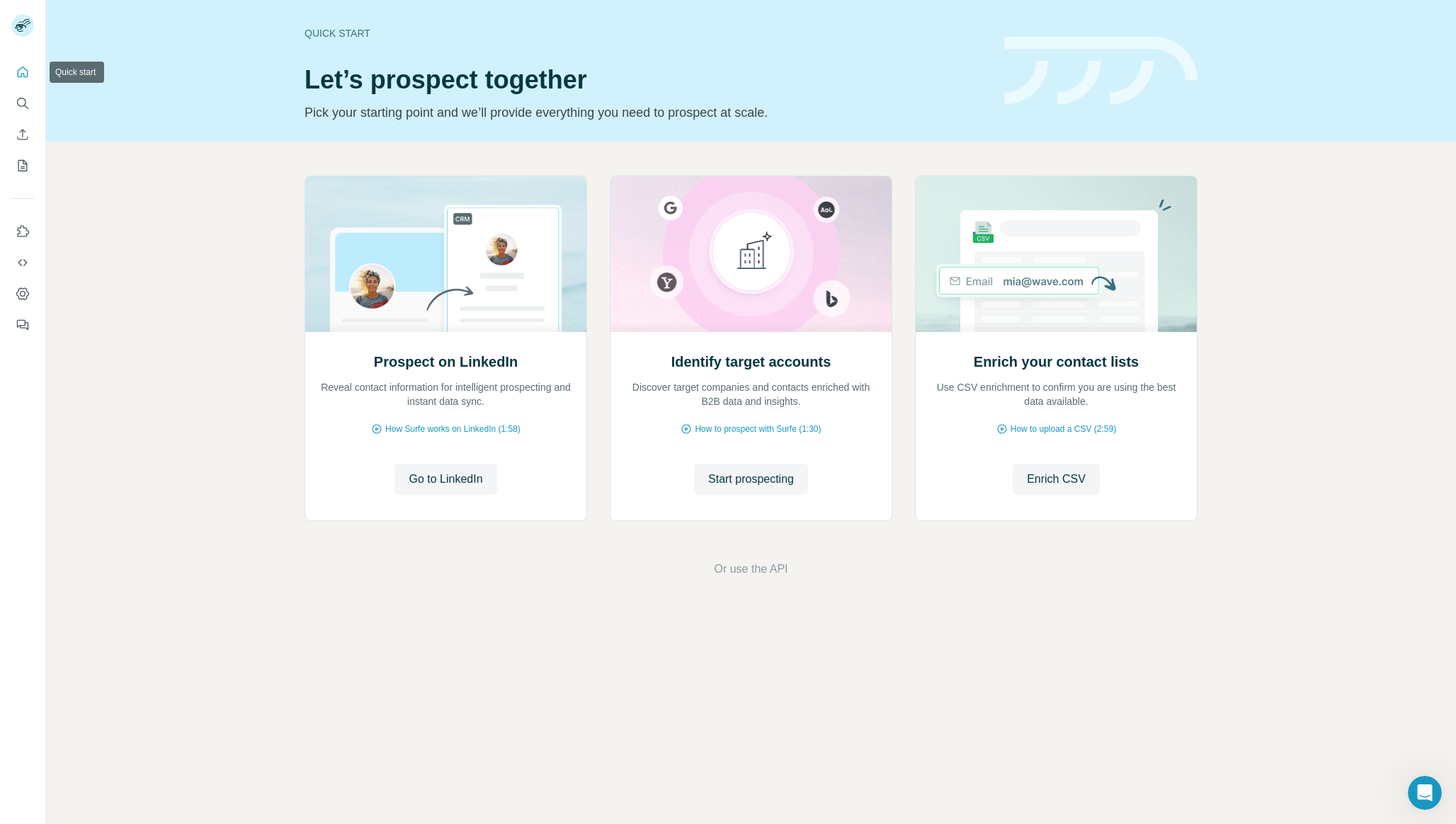
click at [27, 76] on icon "Quick start" at bounding box center [23, 71] width 10 height 10
click at [30, 97] on button "Search" at bounding box center [22, 103] width 22 height 26
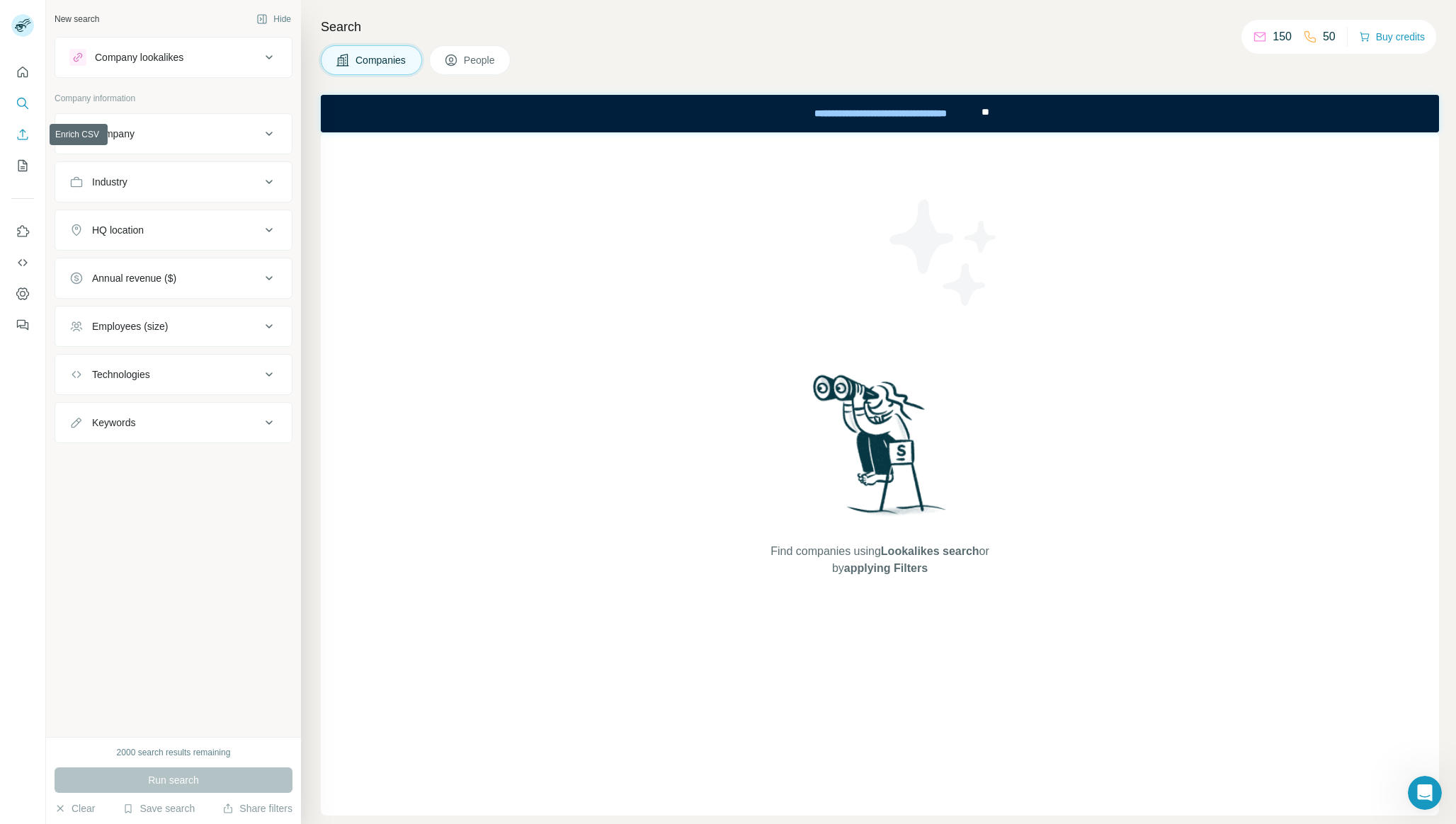
click at [27, 142] on button "Enrich CSV" at bounding box center [22, 134] width 22 height 26
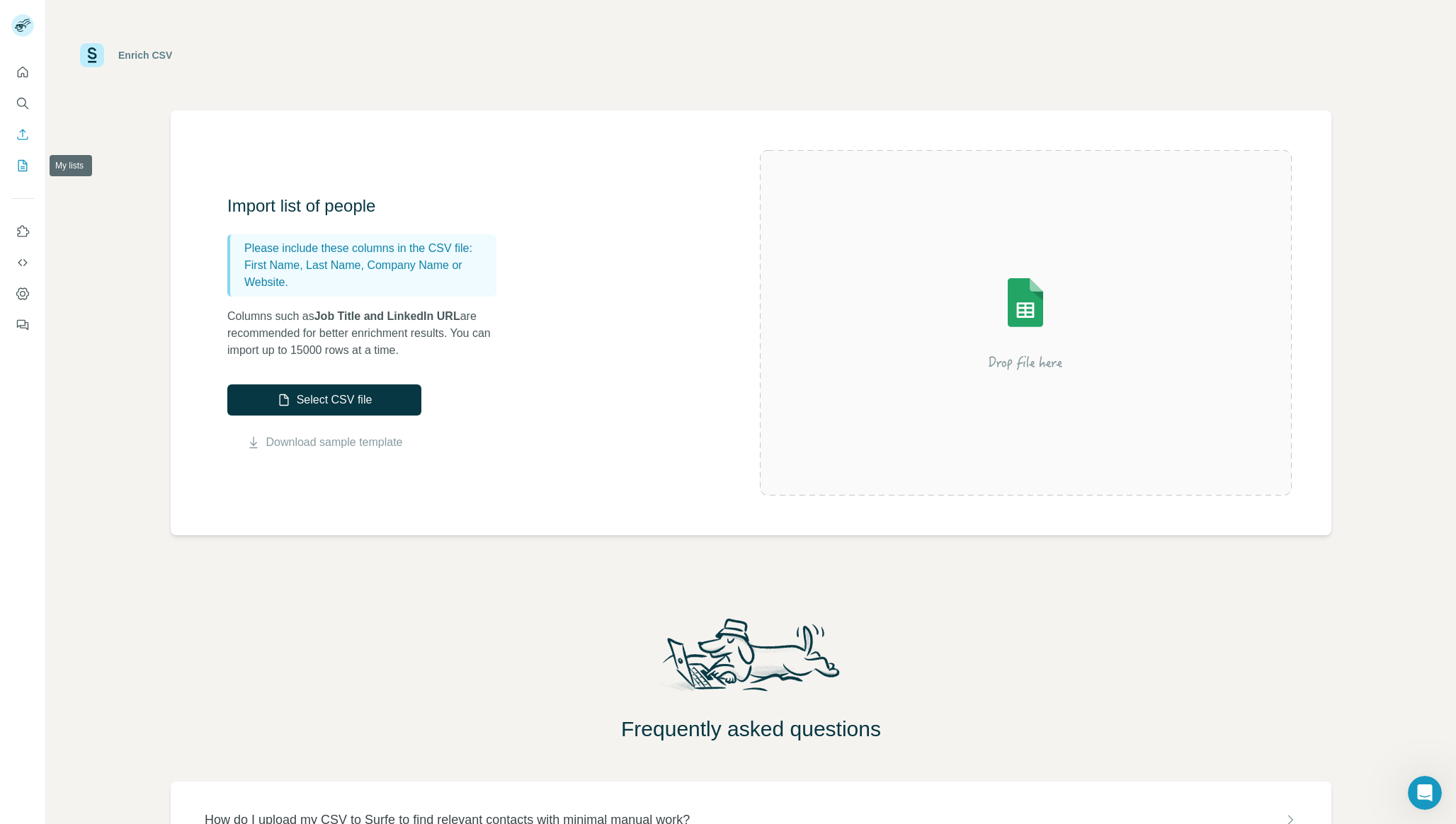
click at [27, 160] on icon "My lists" at bounding box center [22, 165] width 14 height 14
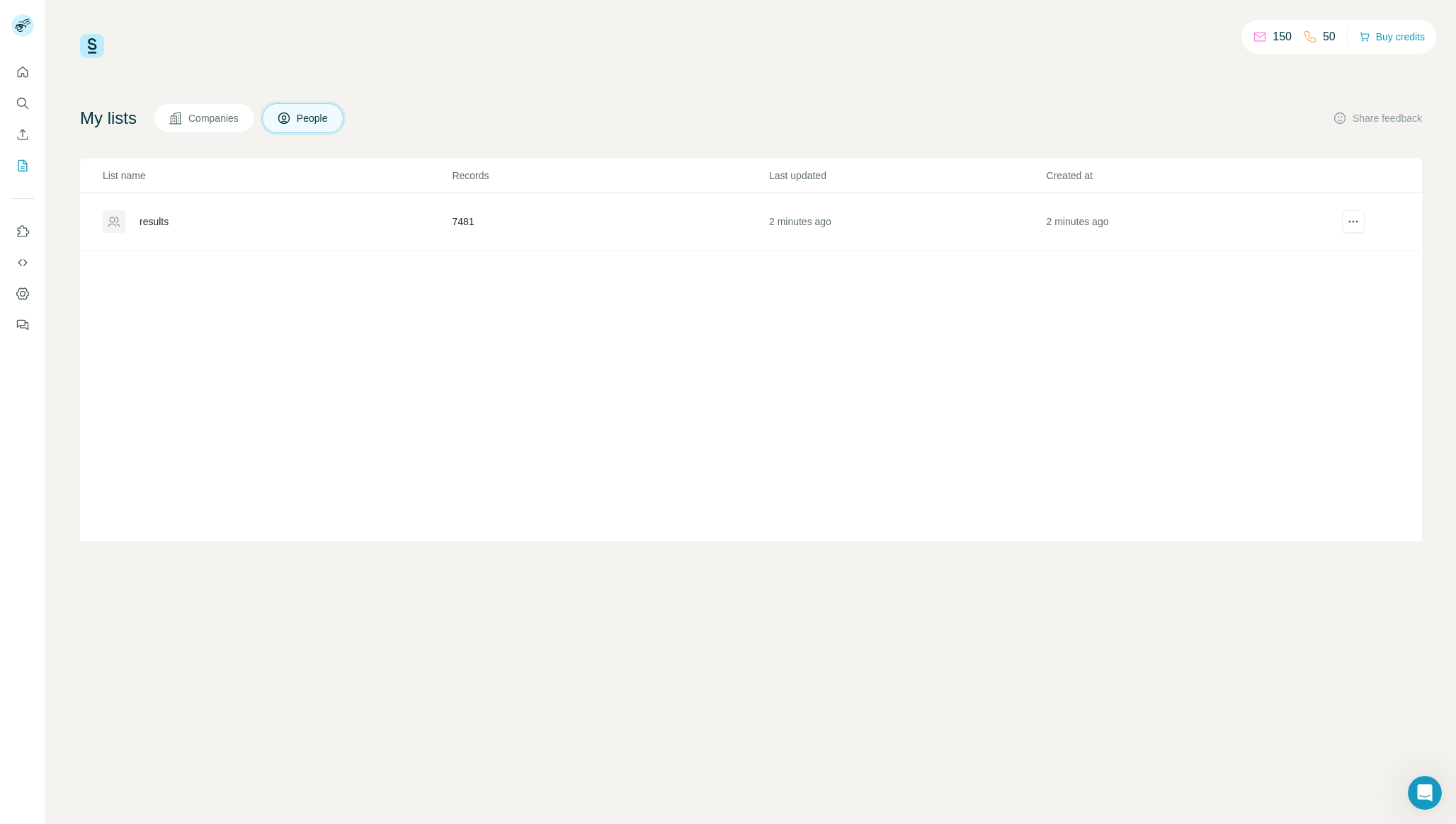
click at [157, 211] on div "results" at bounding box center [276, 221] width 347 height 22
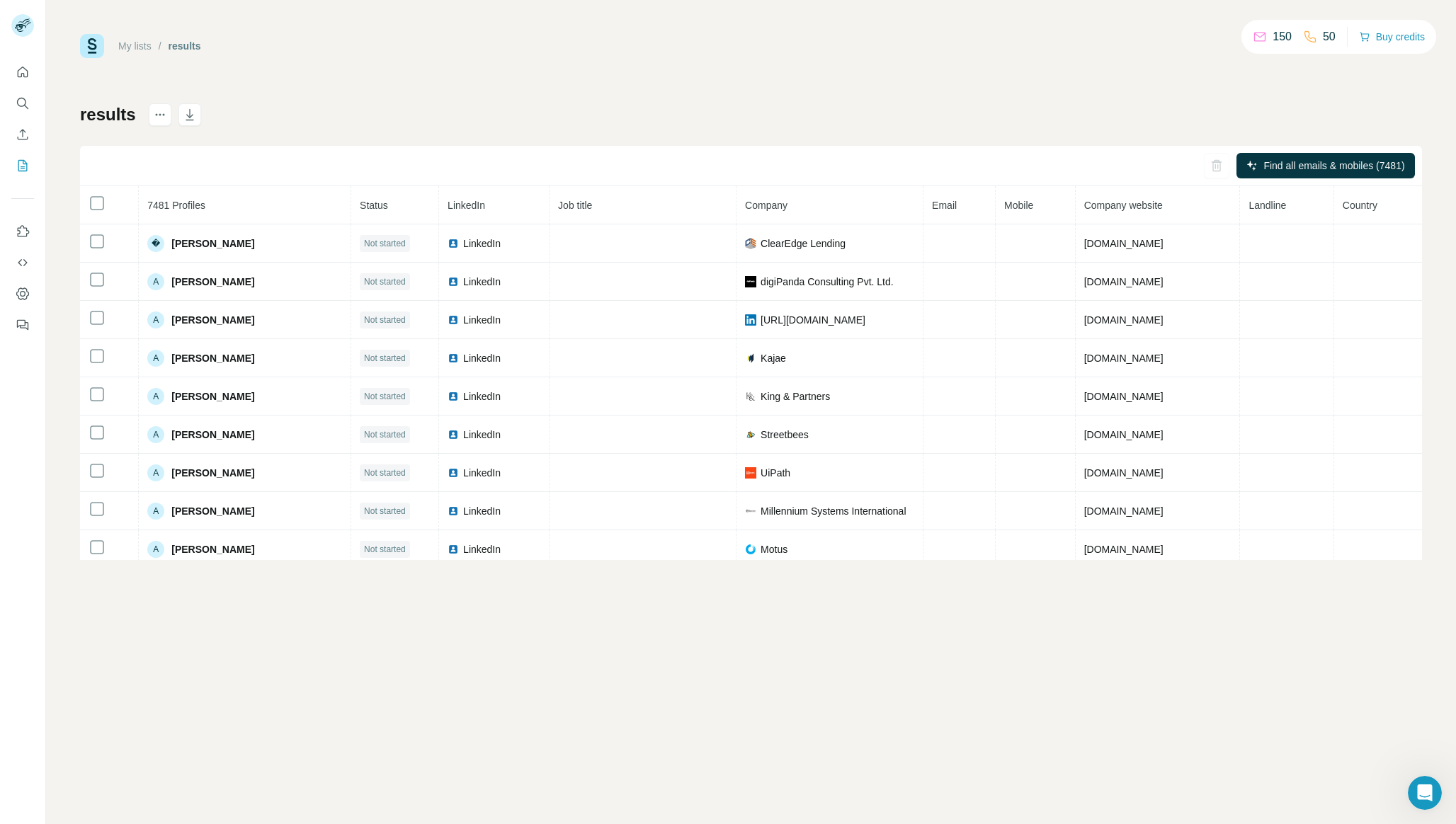
click at [208, 572] on div "My lists / results 150 50 Buy credits results Find all emails & mobiles (7481) …" at bounding box center [750, 412] width 1409 height 824
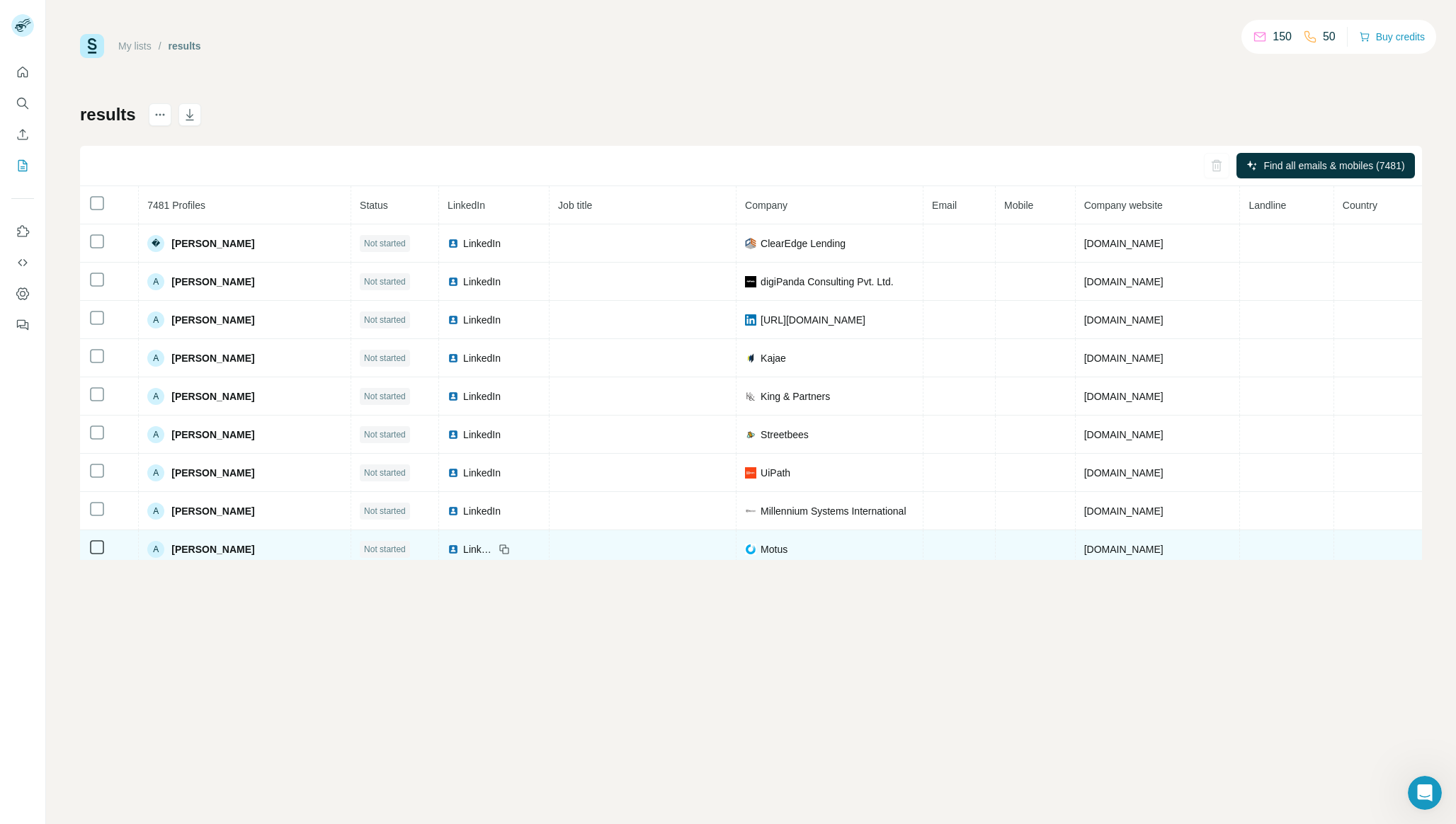
click at [201, 552] on span "Aaron Guerra" at bounding box center [213, 548] width 83 height 14
click at [159, 549] on div "A" at bounding box center [156, 549] width 17 height 17
click at [152, 549] on div "A" at bounding box center [156, 549] width 17 height 17
click at [962, 542] on td at bounding box center [960, 549] width 72 height 38
click at [1089, 554] on span "motus.com" at bounding box center [1123, 548] width 79 height 11
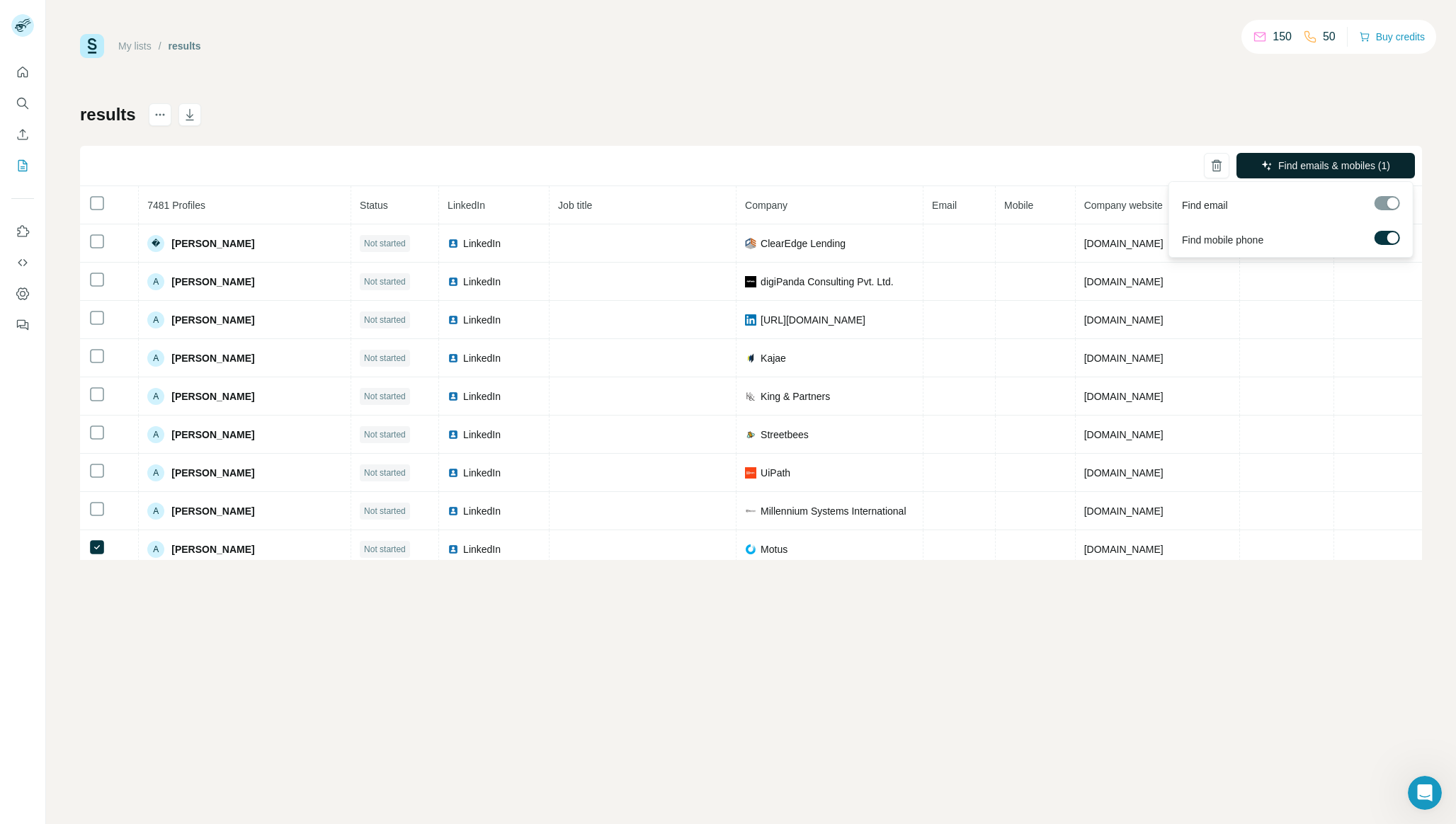
click at [1285, 164] on span "Find emails & mobiles (1)" at bounding box center [1334, 165] width 112 height 14
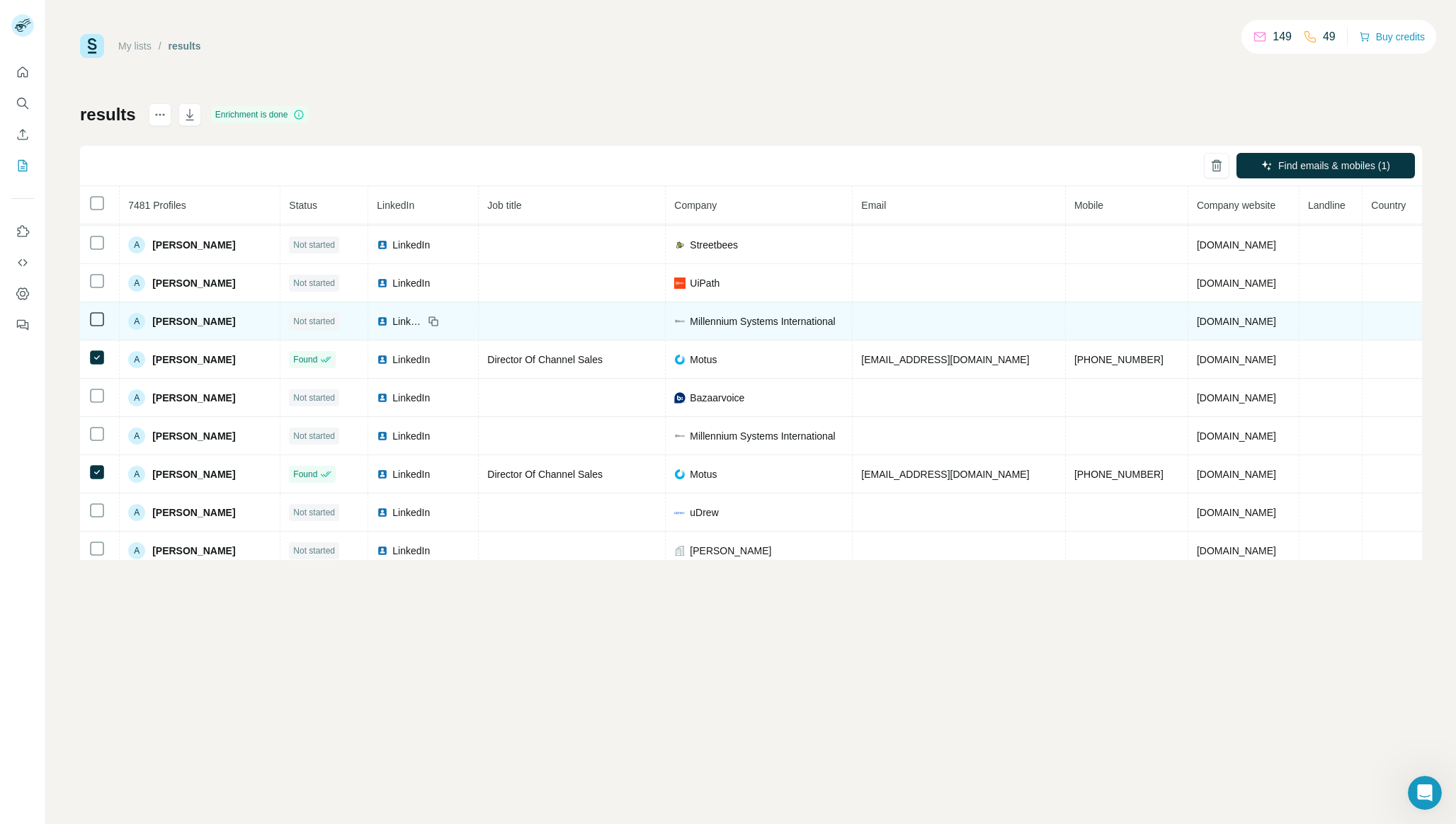
scroll to position [202, 0]
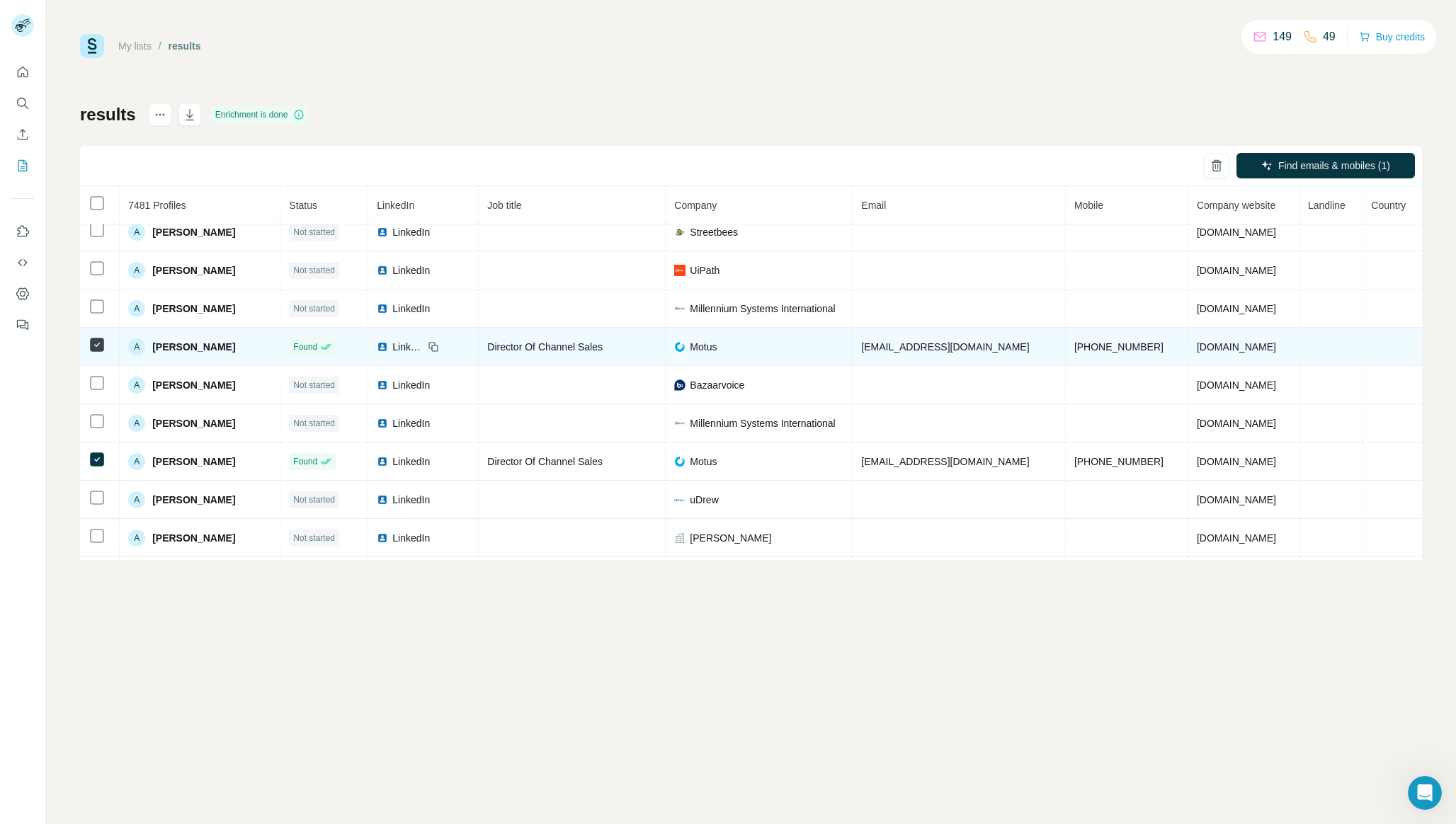
click at [215, 349] on span "Aaron Guerra" at bounding box center [194, 346] width 83 height 14
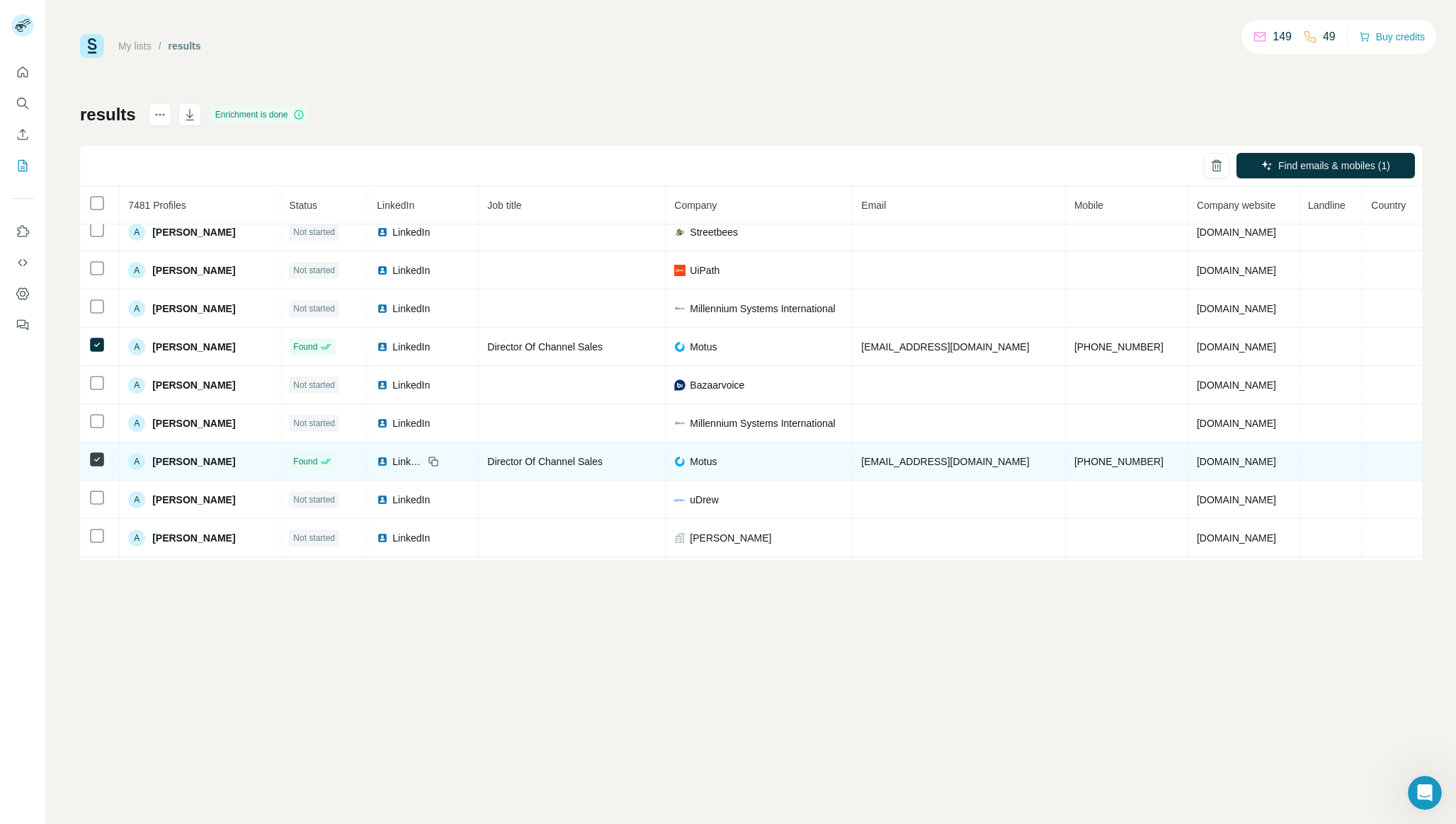
click at [100, 470] on td at bounding box center [100, 462] width 40 height 38
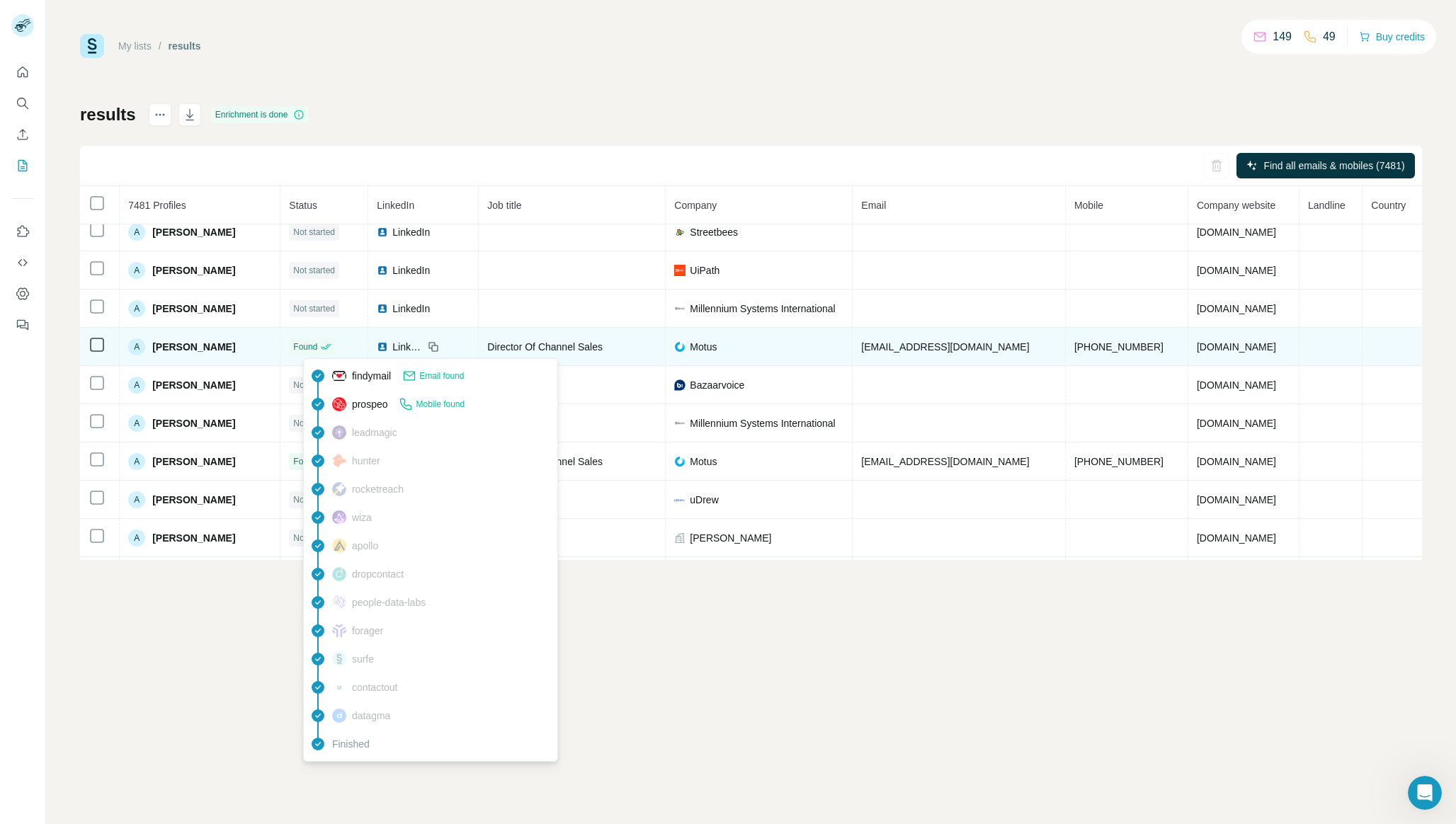
click at [317, 341] on span "Found" at bounding box center [305, 346] width 24 height 13
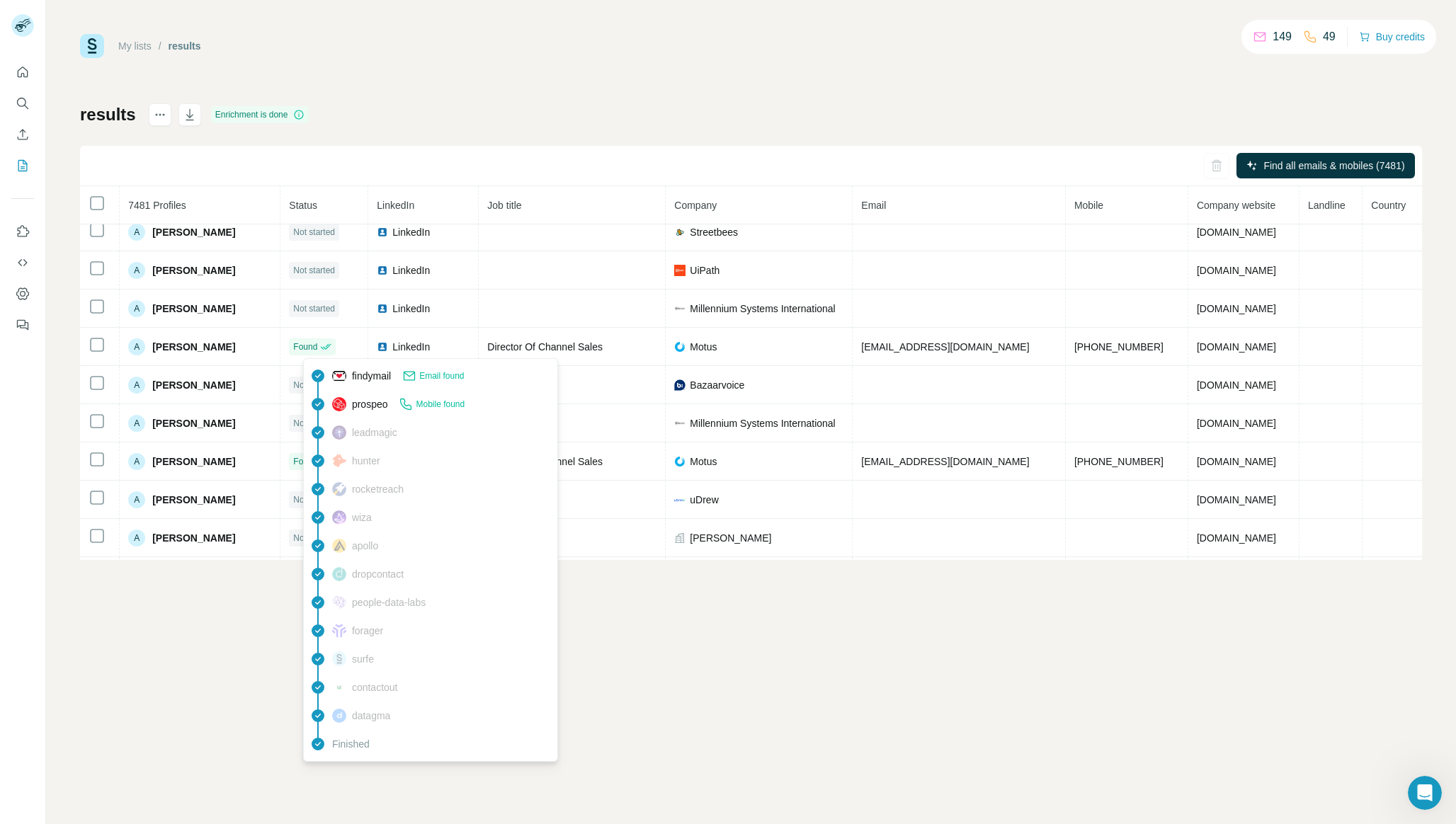
click at [365, 435] on span "leadmagic" at bounding box center [374, 432] width 46 height 14
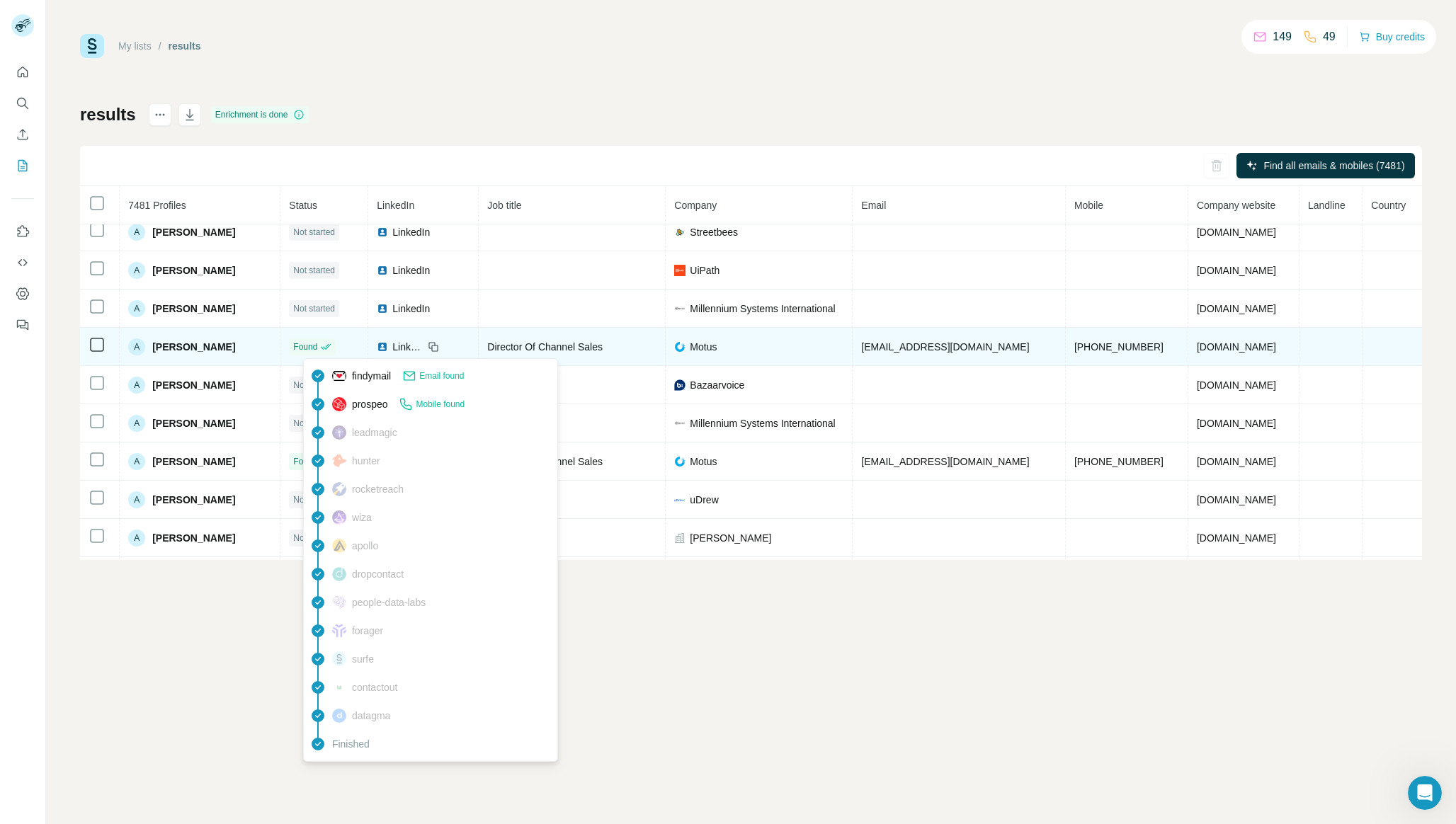
click at [317, 351] on span "Found" at bounding box center [305, 346] width 24 height 13
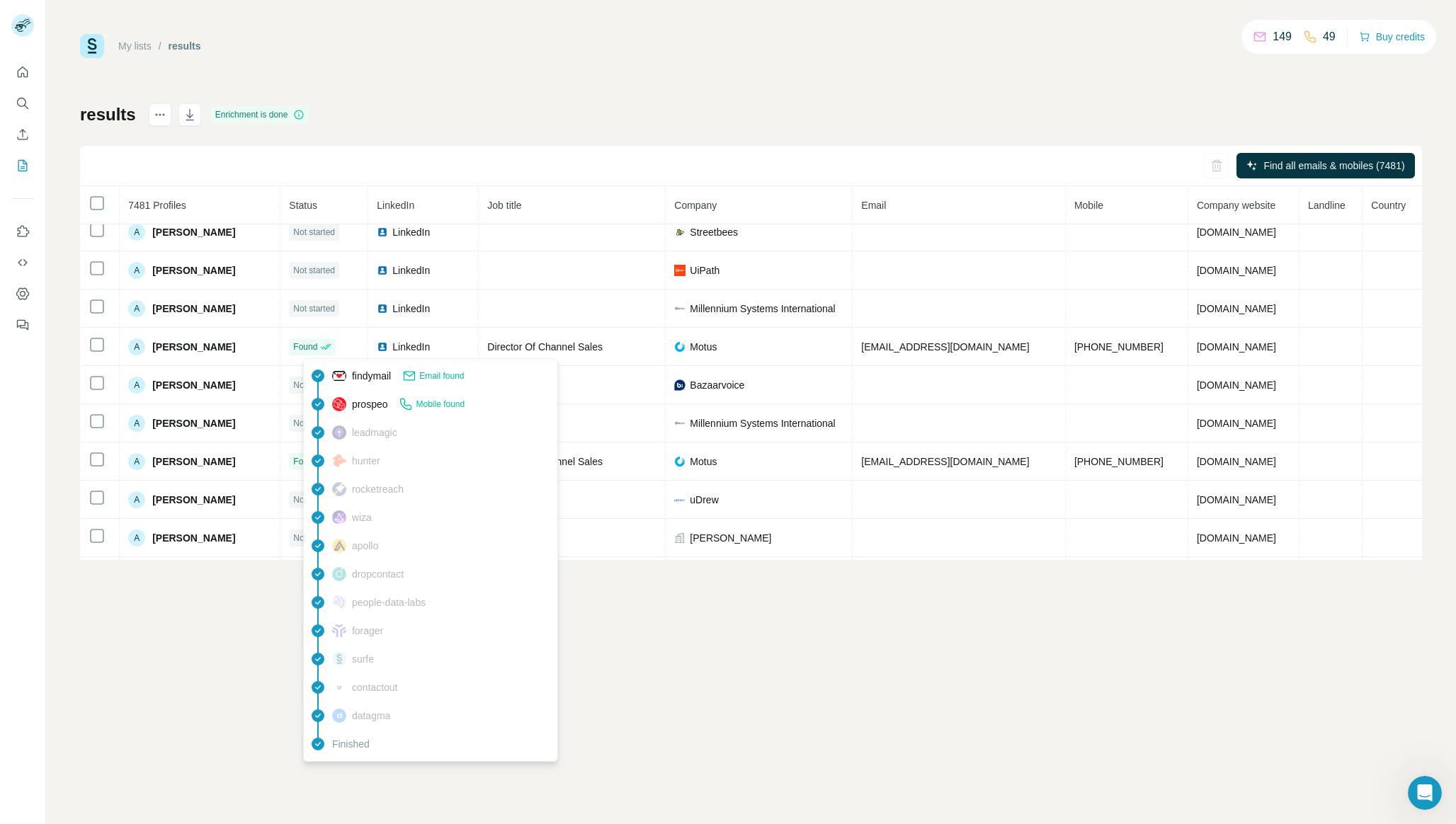
click at [224, 696] on div "My lists / results 149 49 Buy credits results Enrichment is done Find all email…" at bounding box center [750, 412] width 1409 height 824
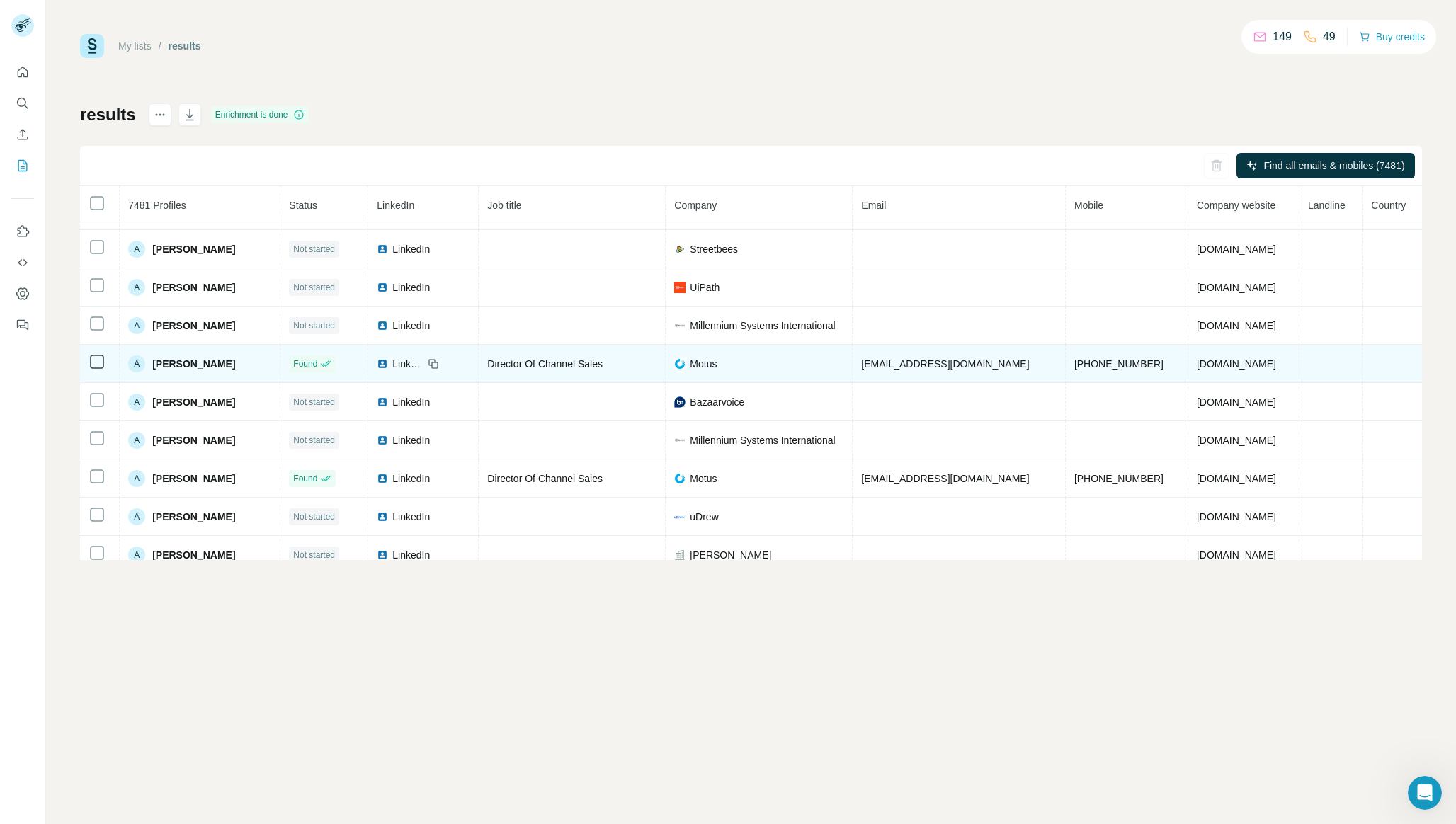
scroll to position [191, 0]
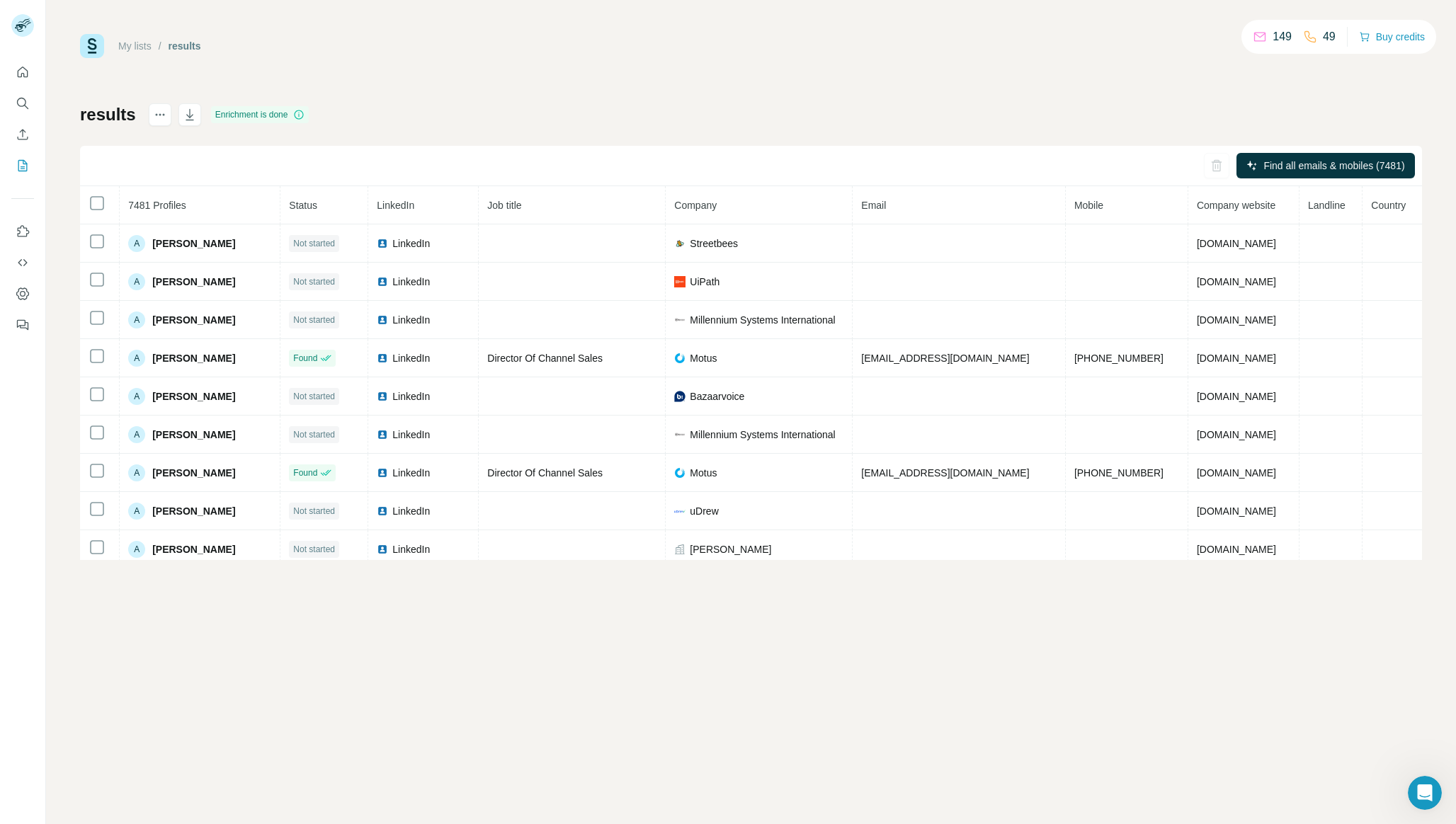
click at [18, 117] on nav at bounding box center [22, 119] width 22 height 119
click at [20, 162] on icon "My lists" at bounding box center [22, 165] width 14 height 14
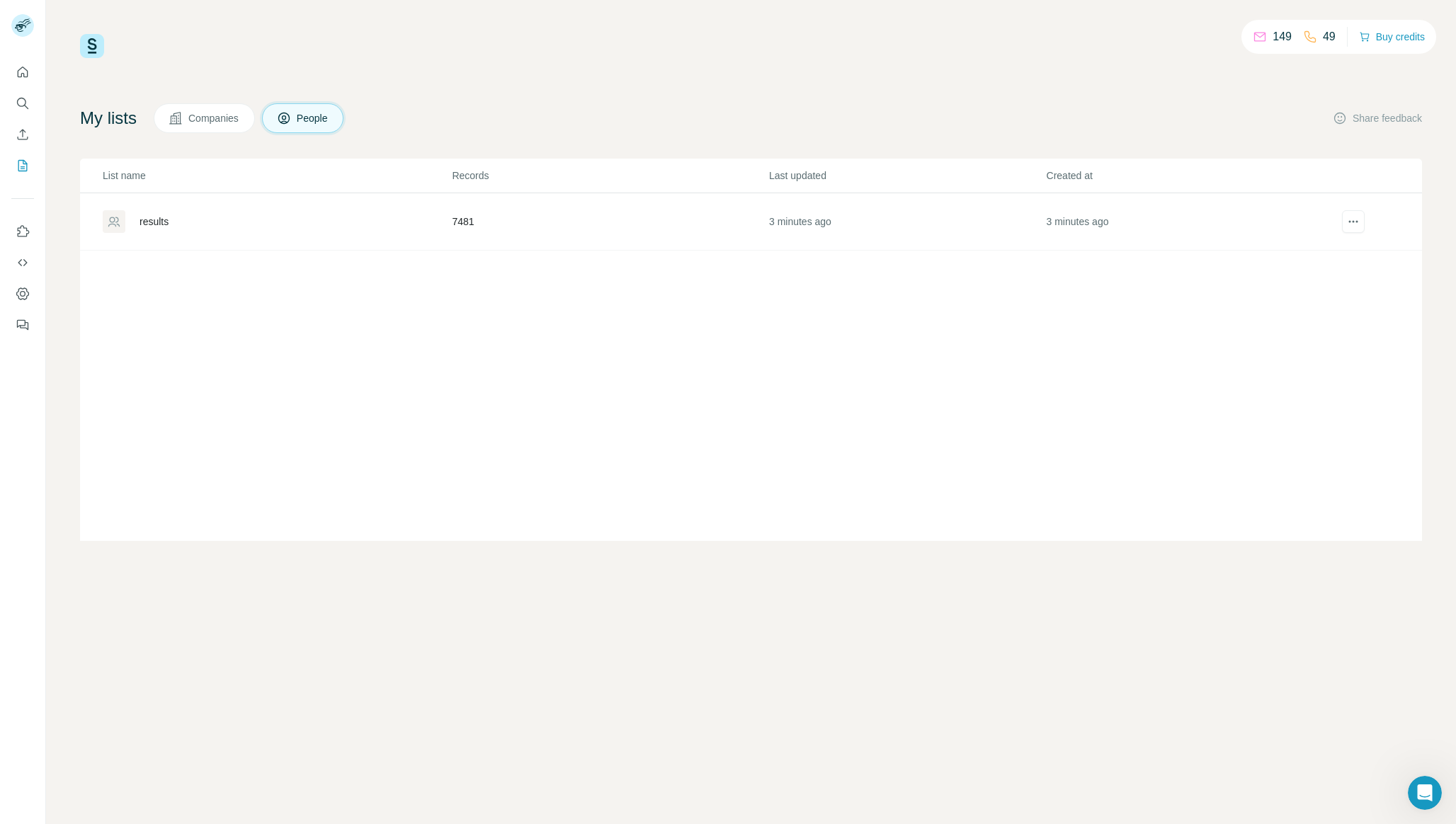
click at [225, 116] on span "Companies" at bounding box center [215, 118] width 52 height 14
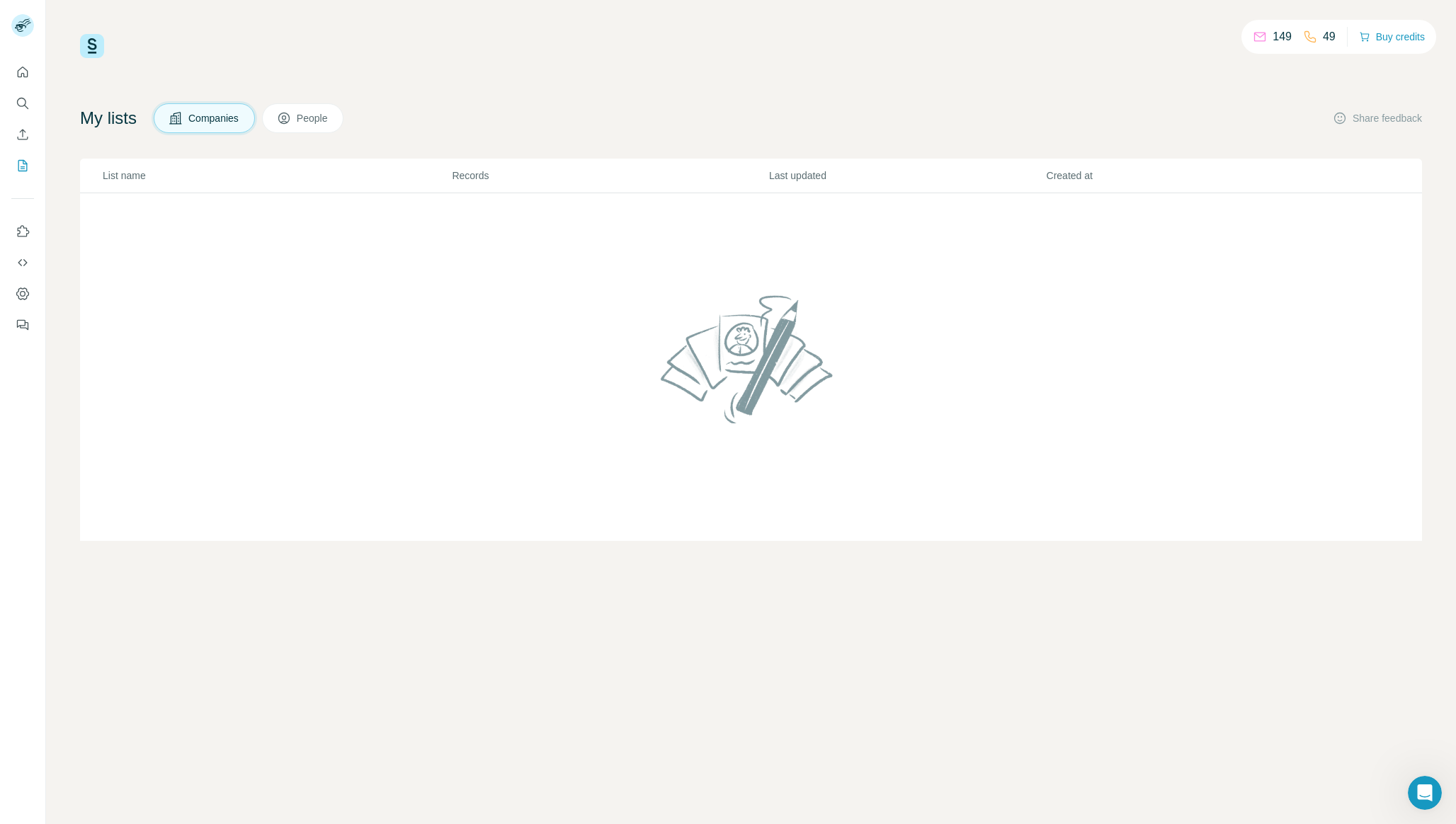
click at [316, 109] on button "People" at bounding box center [302, 118] width 82 height 30
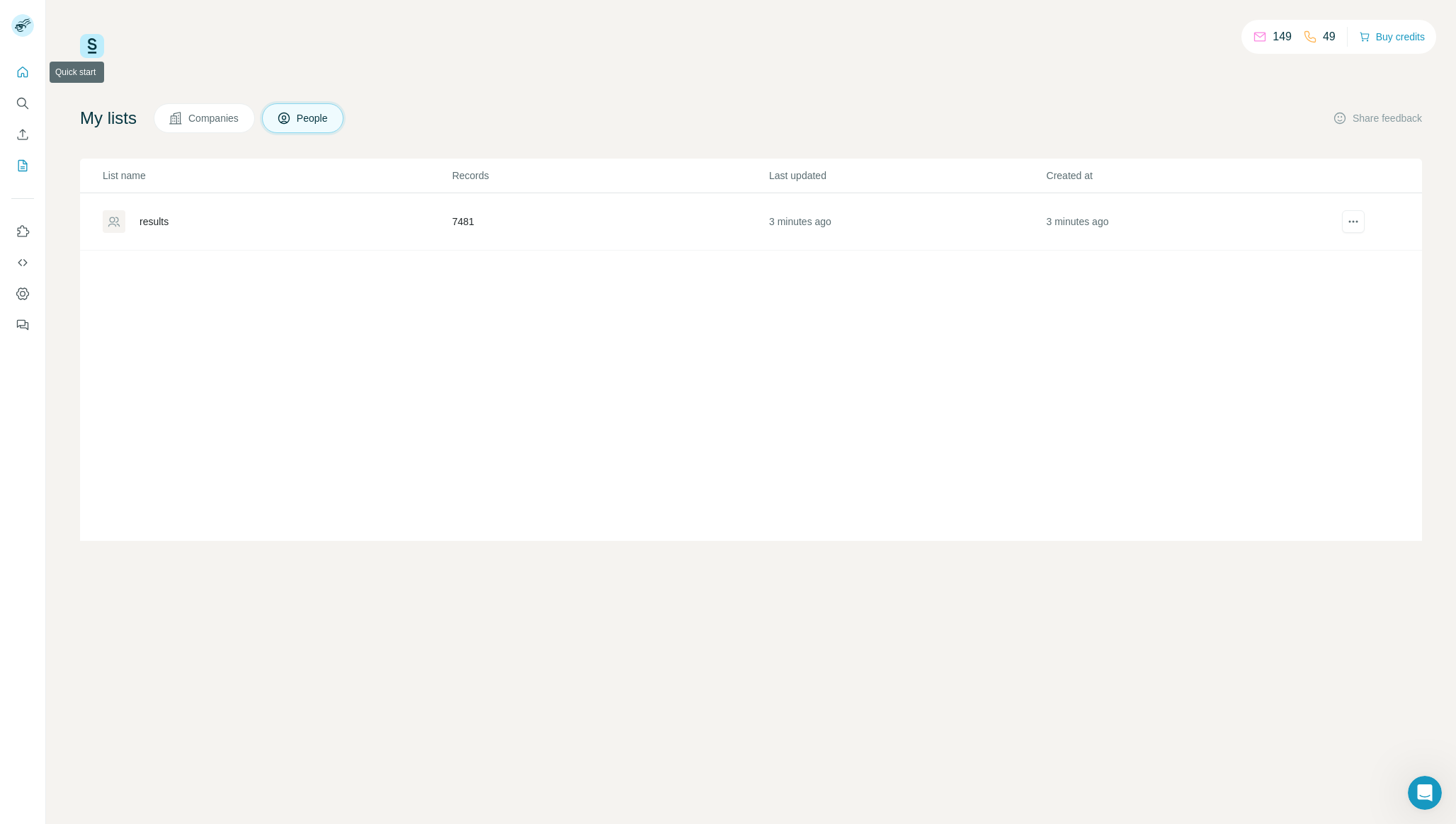
click at [22, 72] on icon "Quick start" at bounding box center [22, 72] width 14 height 14
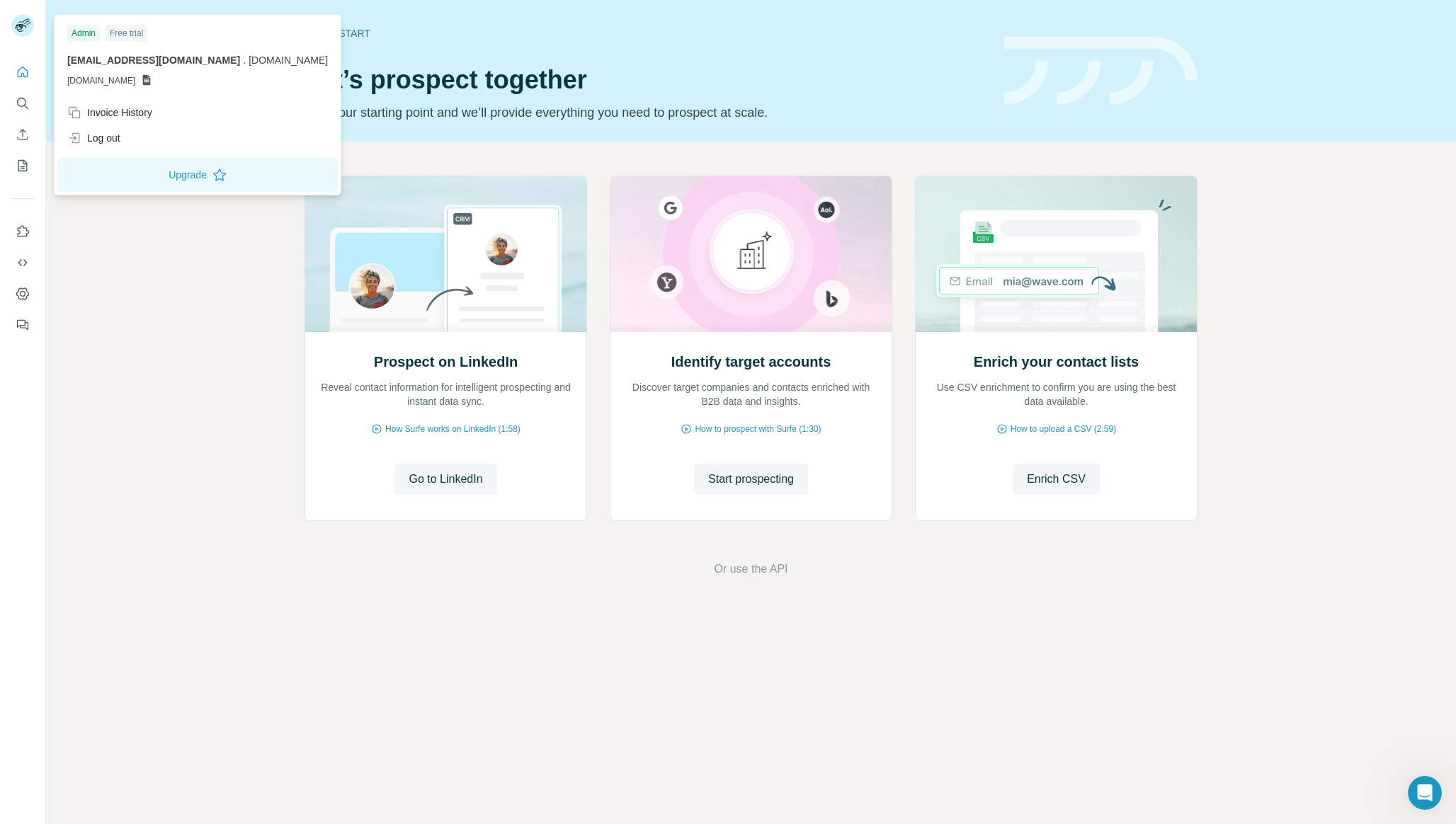
click at [22, 25] on icon at bounding box center [20, 28] width 11 height 8
click at [139, 347] on div "Prospect on LinkedIn Reveal contact information for intelligent prospecting and…" at bounding box center [750, 376] width 1409 height 470
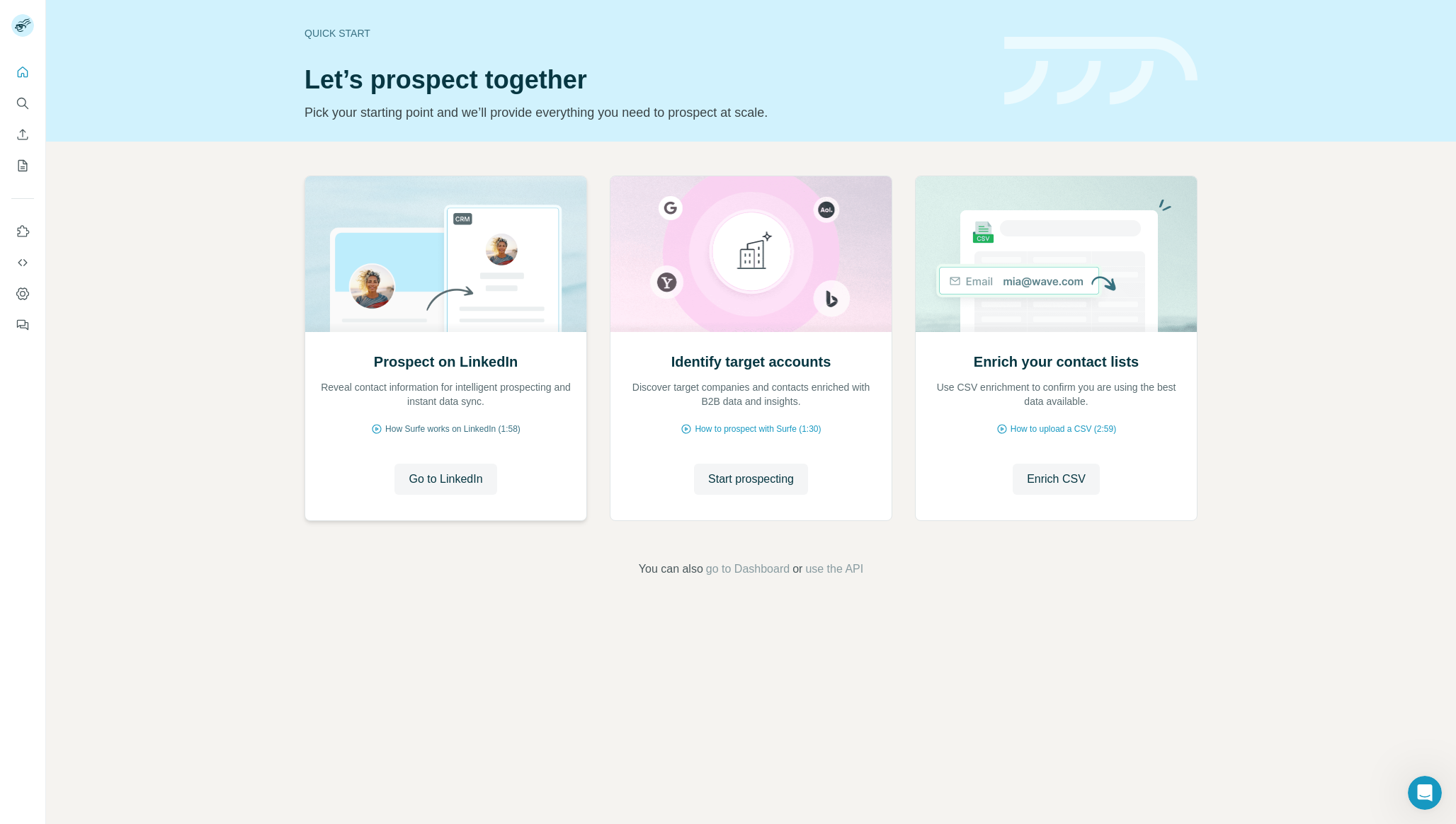
click at [464, 431] on span "How Surfe works on LinkedIn (1:58)" at bounding box center [452, 429] width 135 height 13
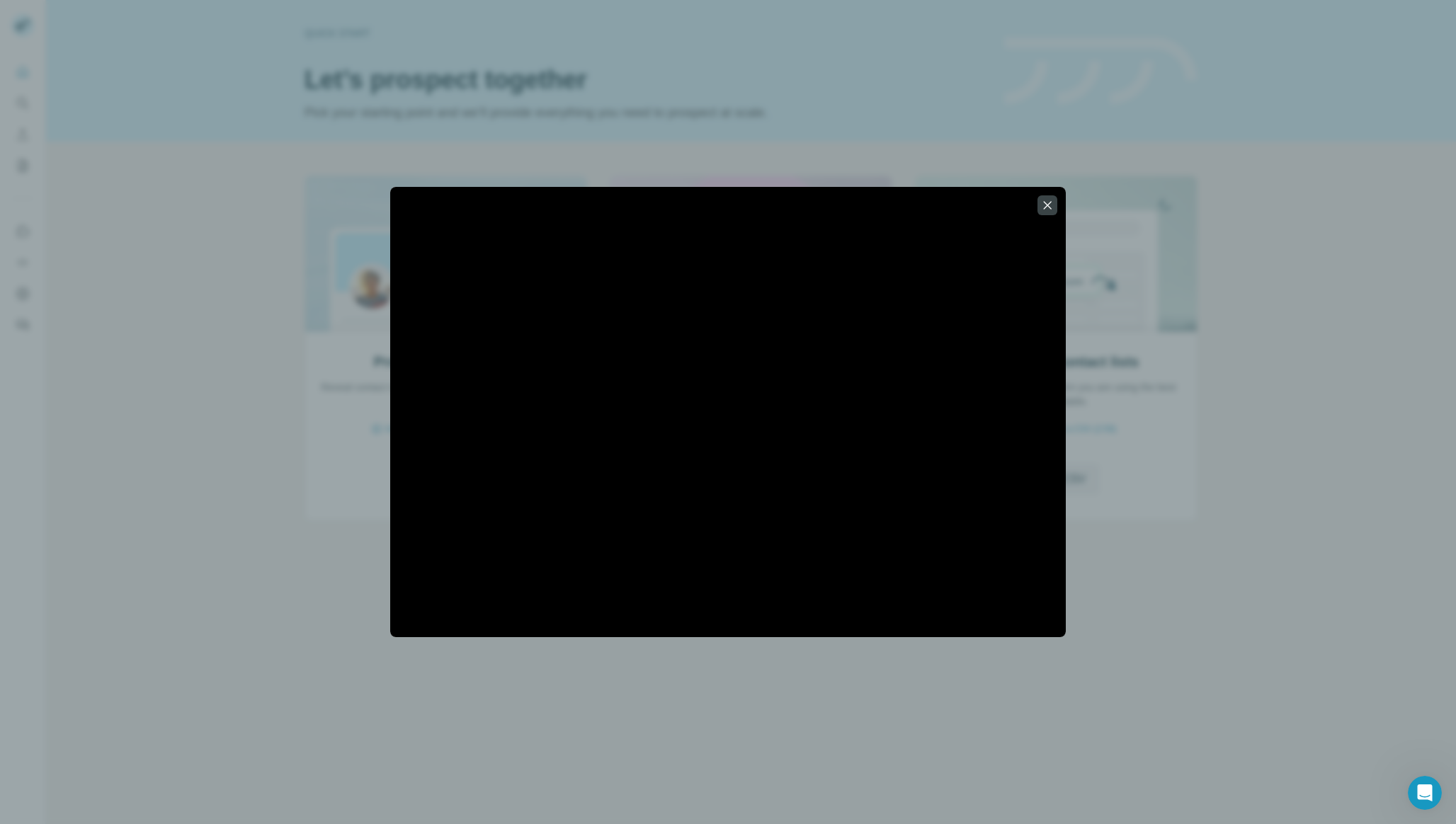
click at [1279, 561] on div at bounding box center [728, 412] width 1456 height 824
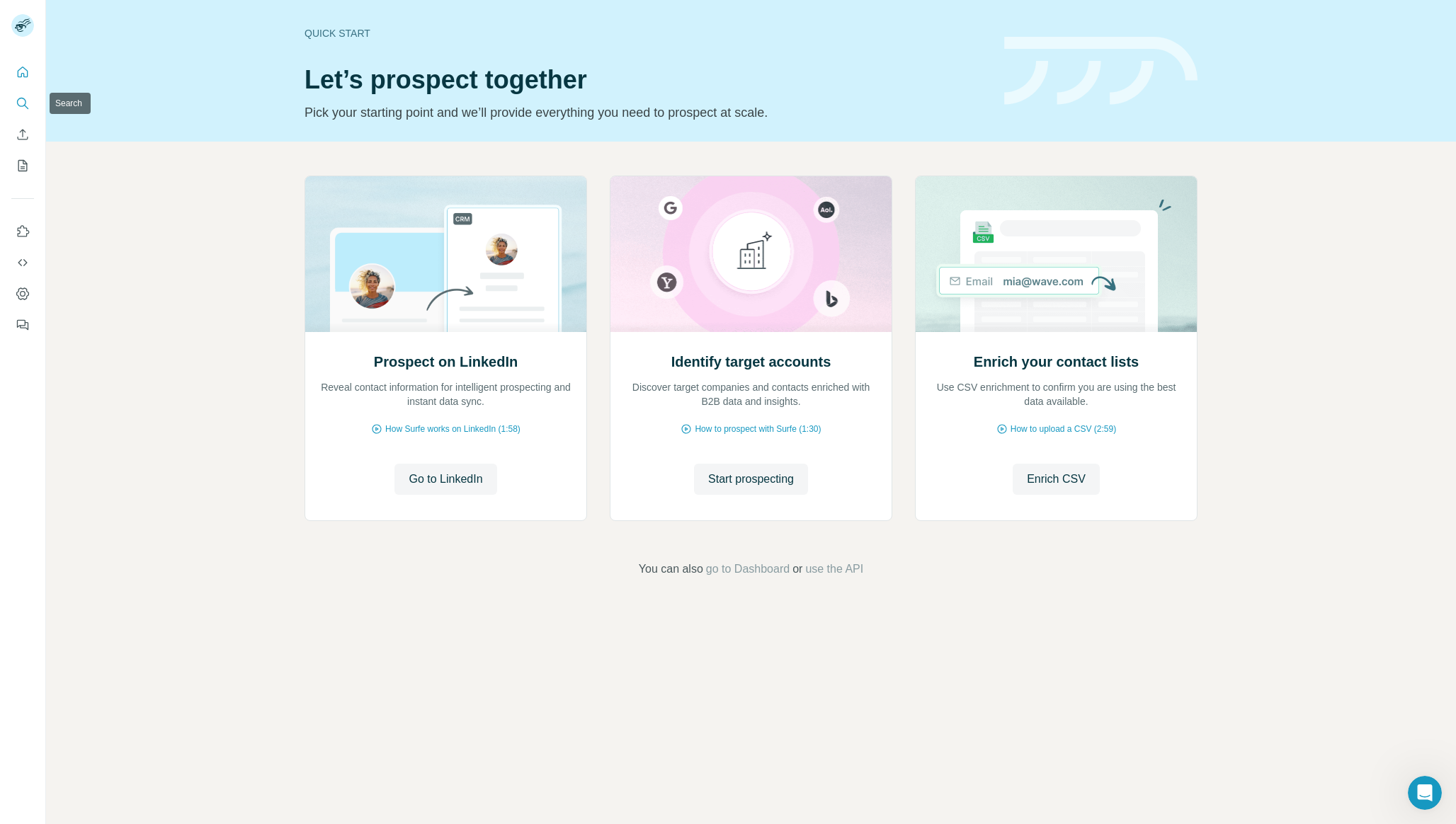
click at [21, 109] on icon "Search" at bounding box center [22, 103] width 14 height 14
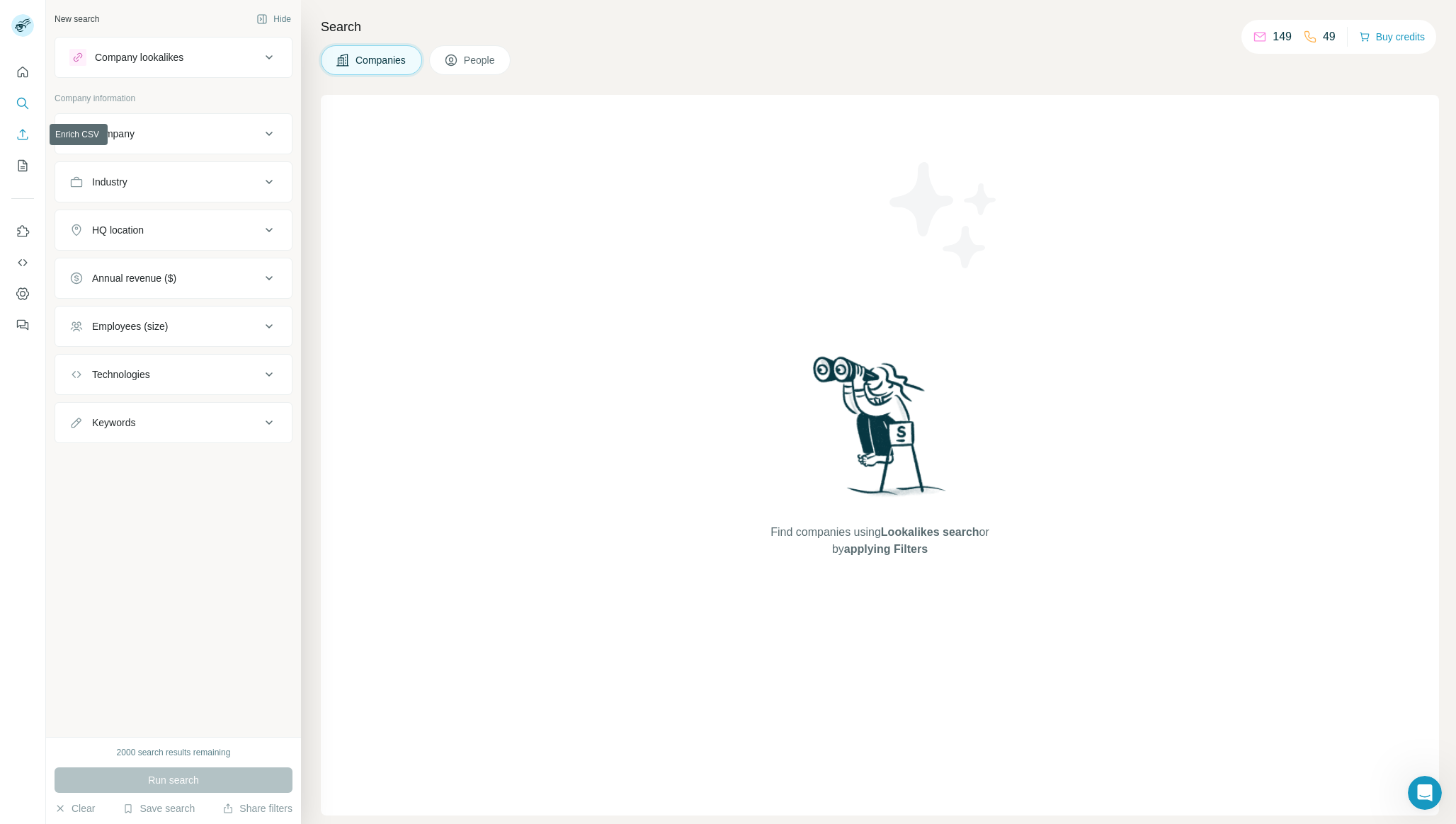
click at [22, 135] on icon "Enrich CSV" at bounding box center [23, 134] width 10 height 10
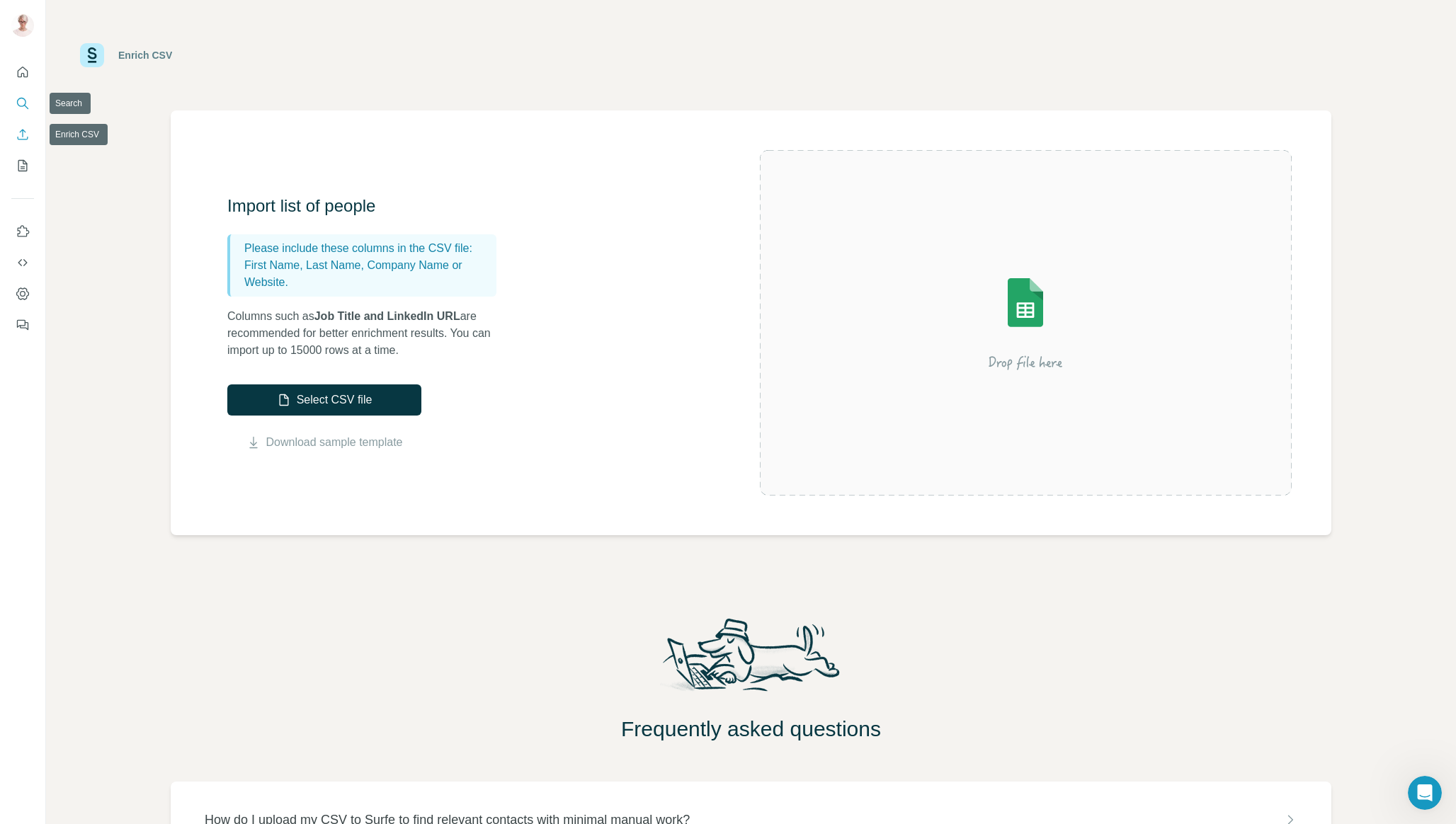
click at [22, 100] on icon "Search" at bounding box center [22, 103] width 14 height 14
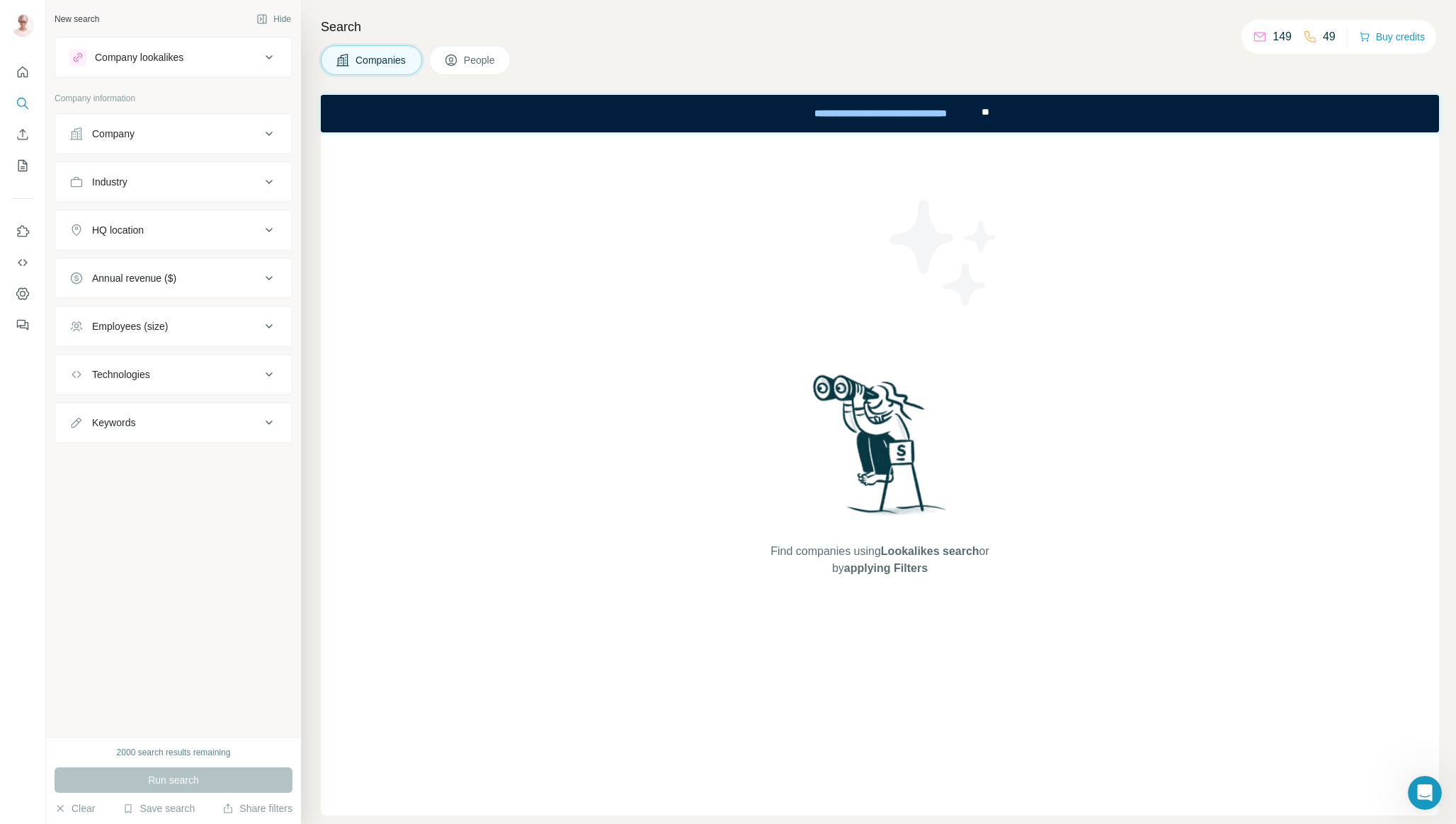
click at [464, 58] on button "People" at bounding box center [470, 60] width 82 height 30
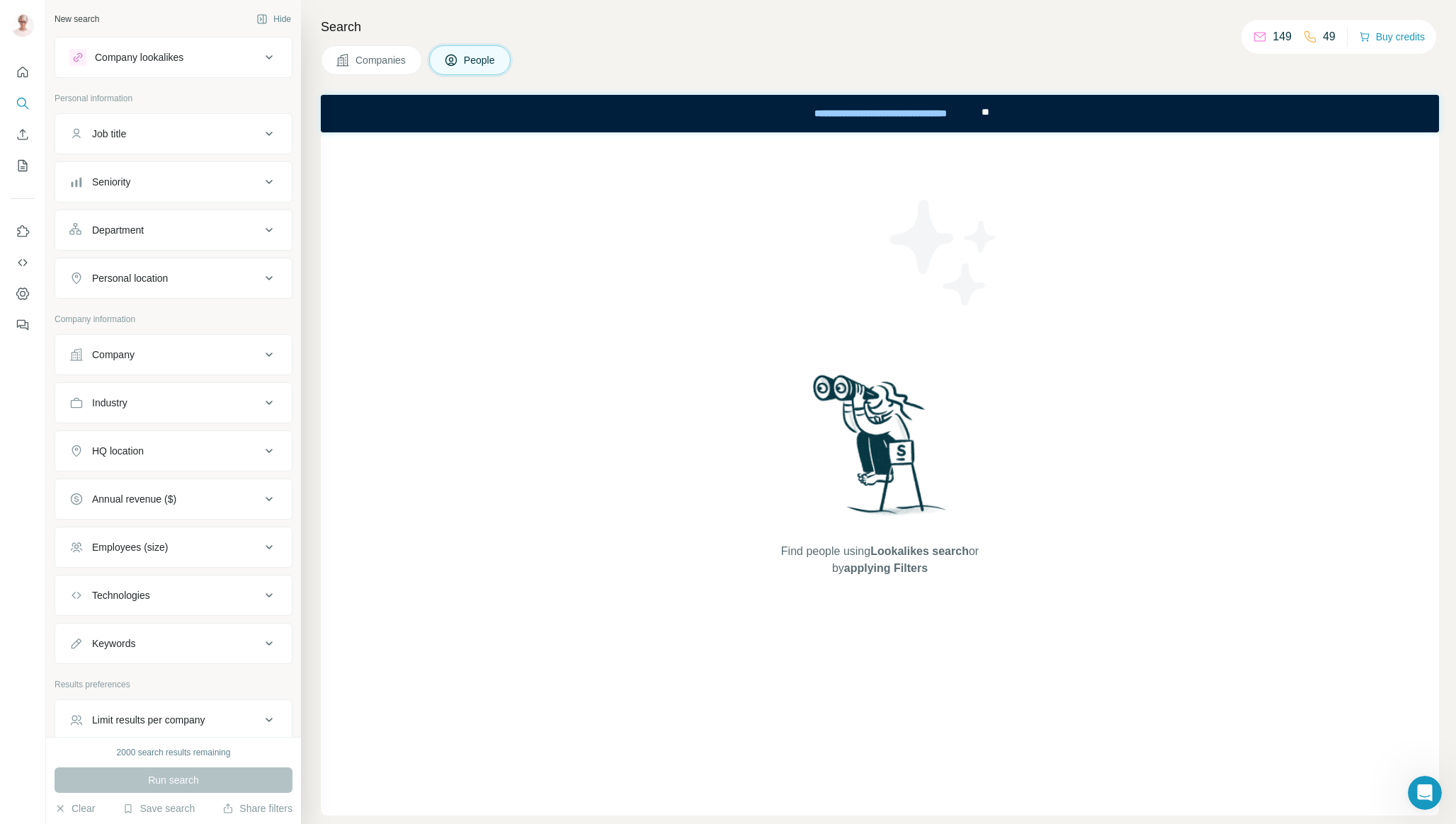
click at [388, 58] on span "Companies" at bounding box center [382, 60] width 52 height 14
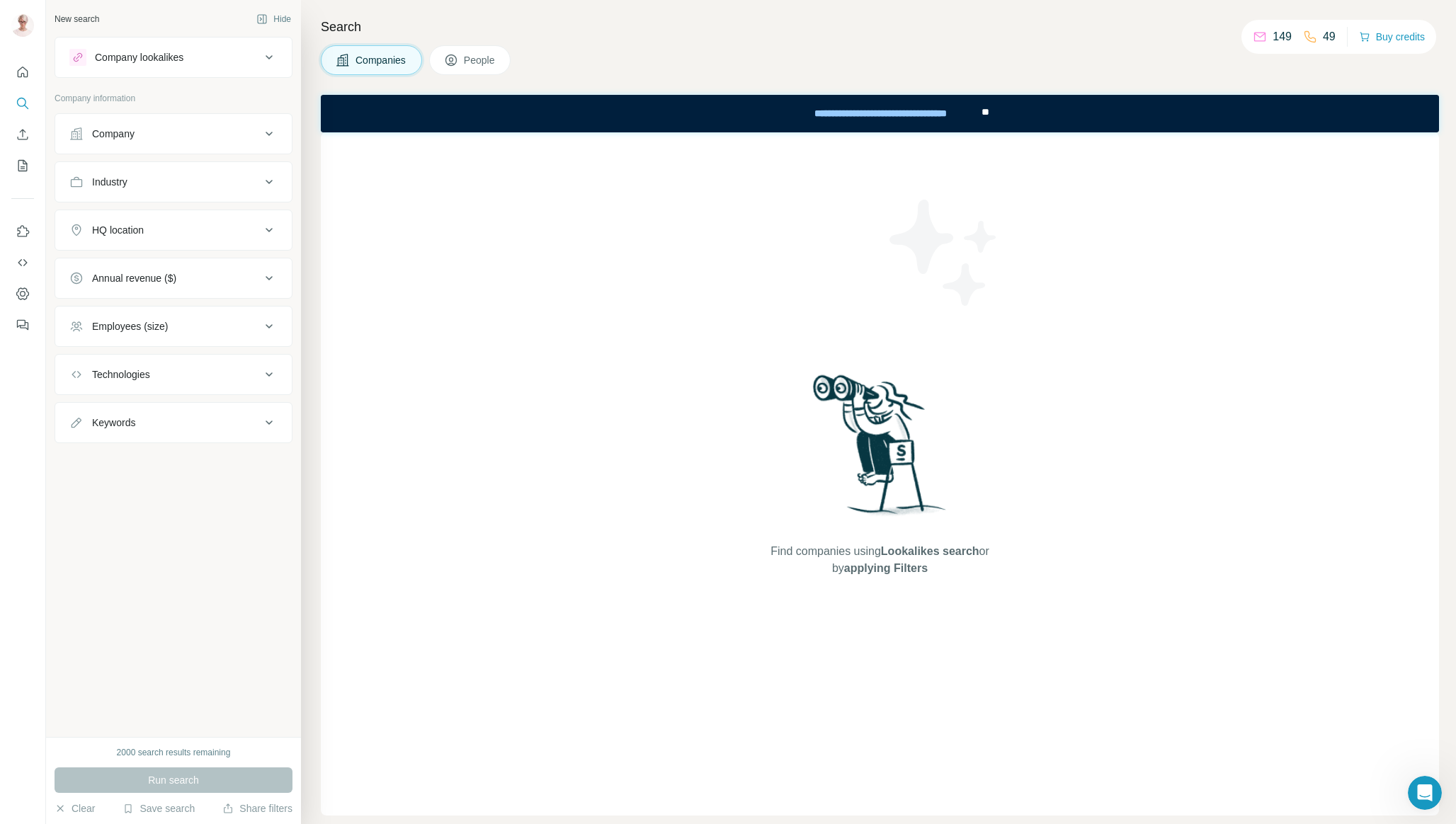
click at [201, 143] on button "Company" at bounding box center [173, 133] width 236 height 34
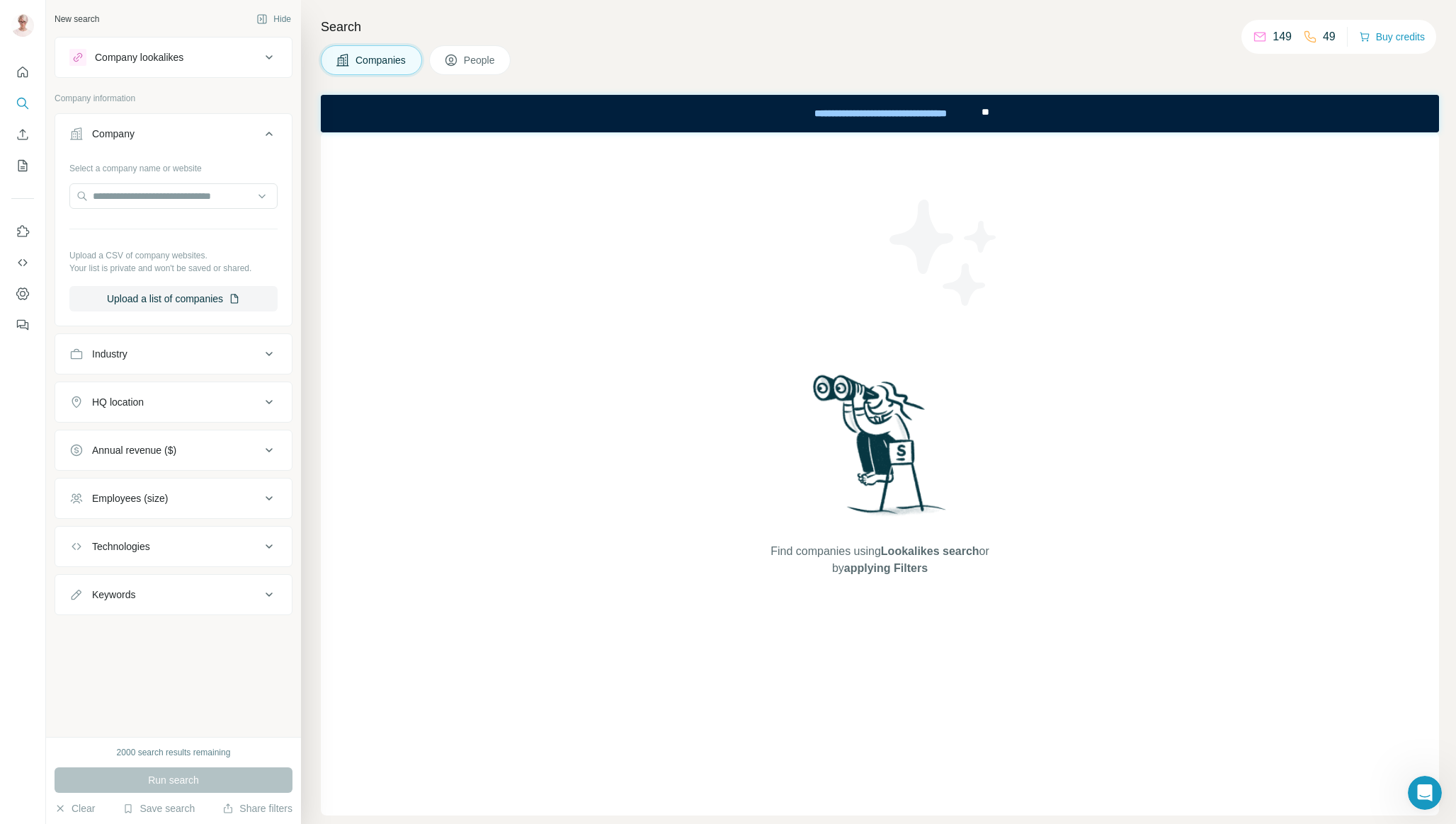
click at [201, 143] on button "Company" at bounding box center [173, 137] width 236 height 40
